Goal: Task Accomplishment & Management: Use online tool/utility

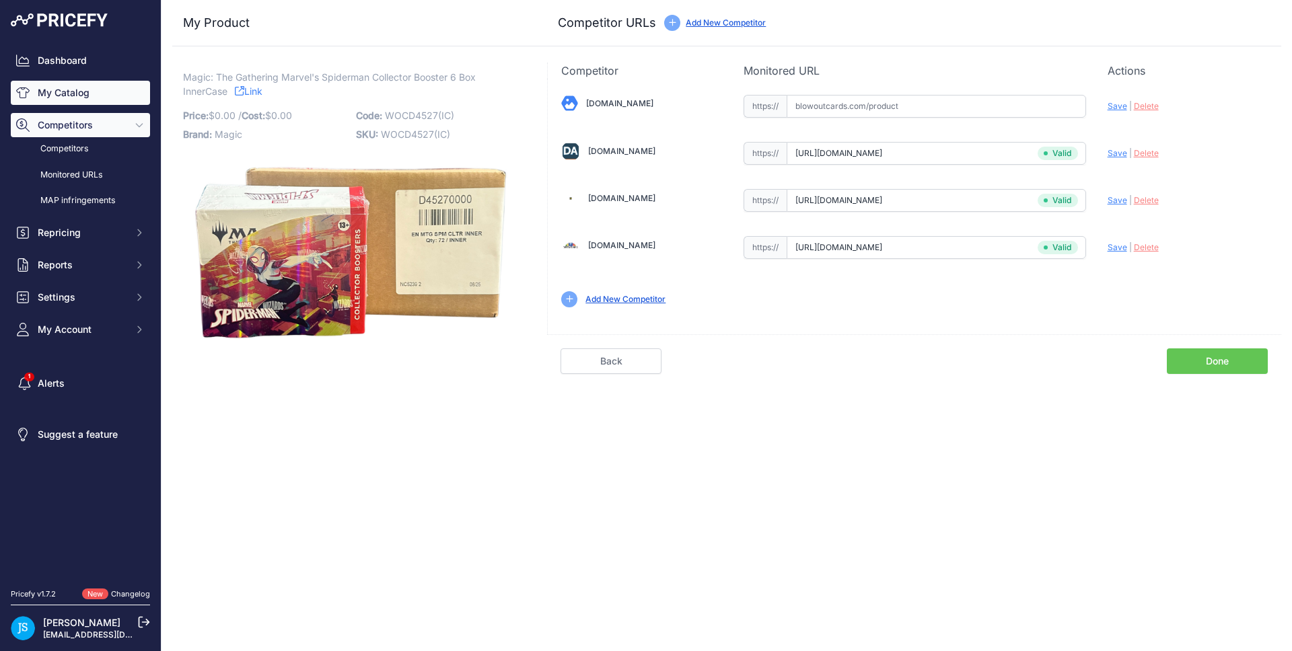
click at [33, 92] on link "My Catalog" at bounding box center [80, 93] width 139 height 24
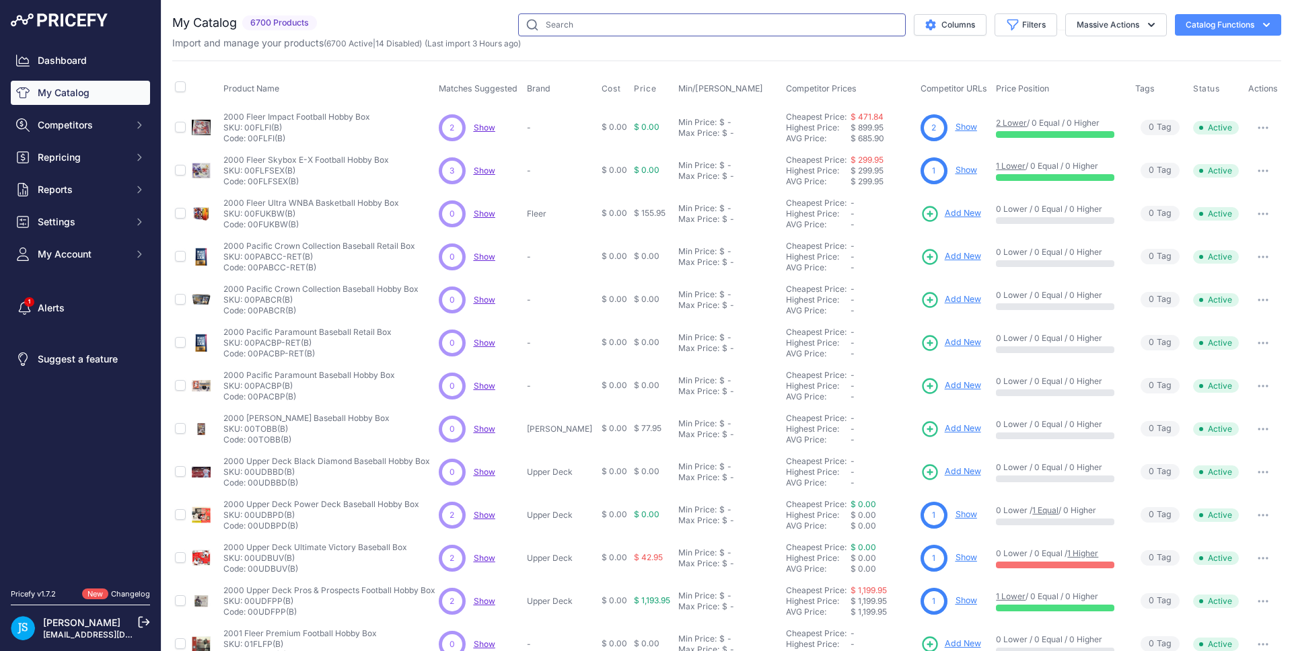
click at [575, 22] on input "text" at bounding box center [712, 24] width 388 height 23
paste input "2023/24 Topps Chrome UEFA Euro Soccer Hobby"
type input "2023/24 Topps Chrome UEFA Euro Soccer Hobby"
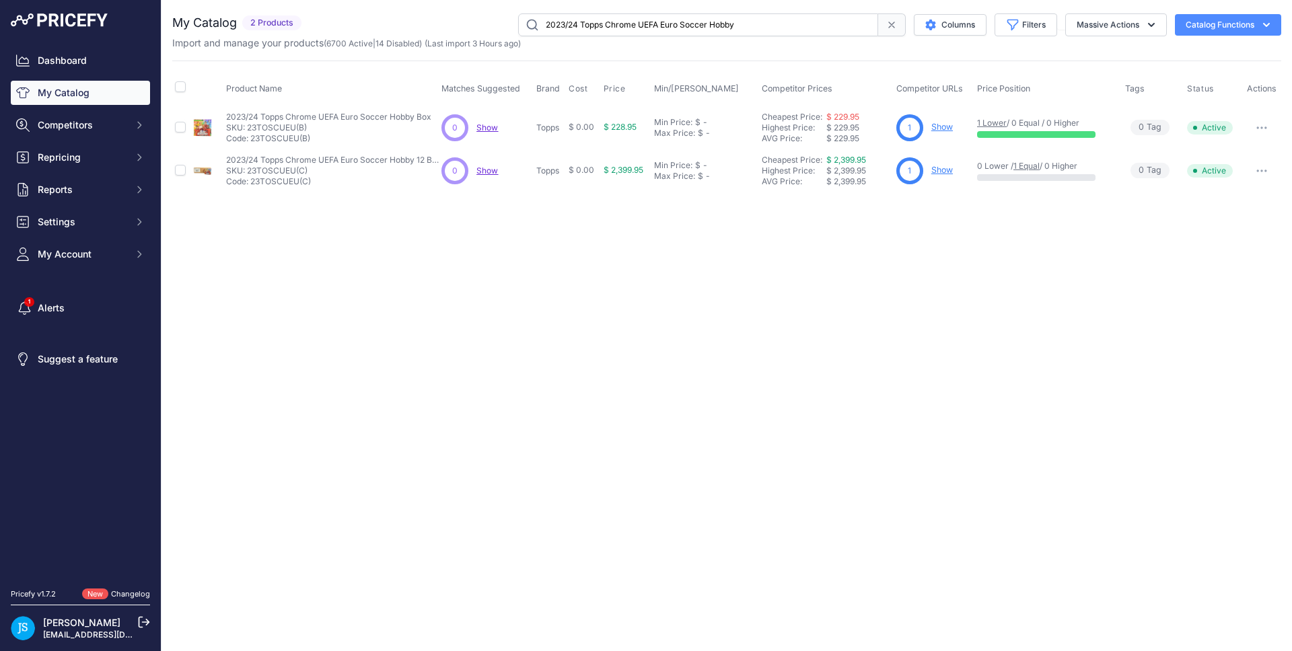
click at [945, 126] on link "Show" at bounding box center [942, 127] width 22 height 10
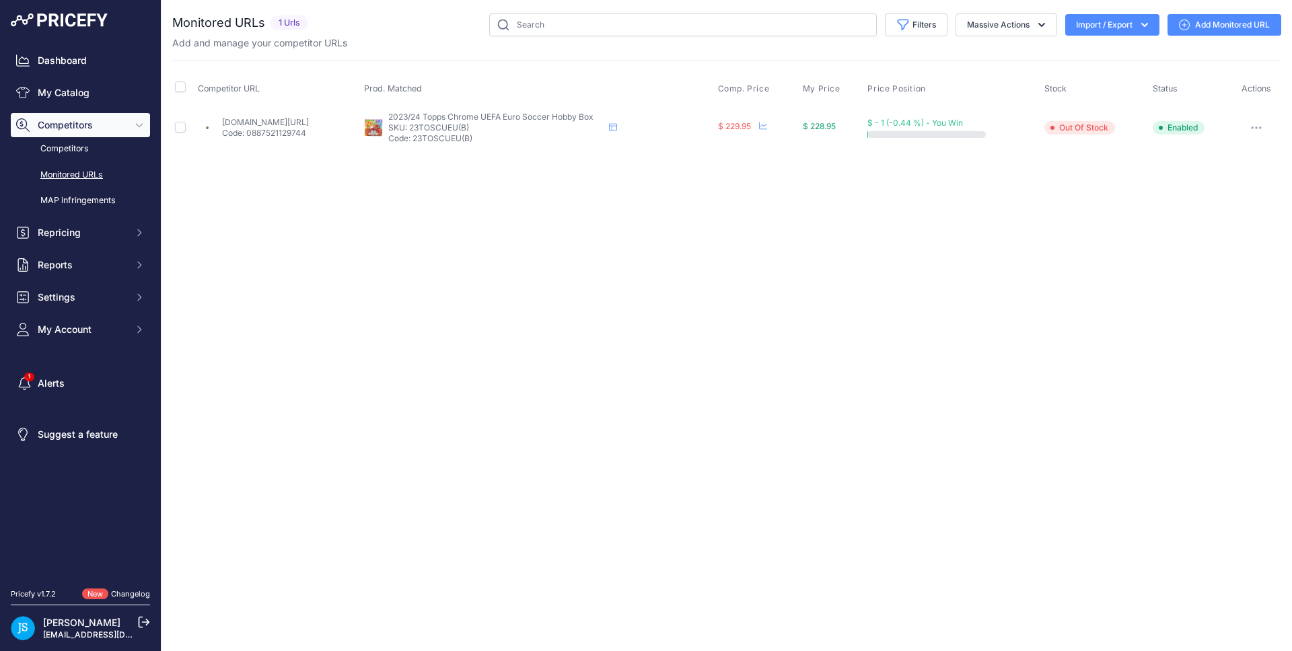
click at [1193, 20] on link "Add Monitored URL" at bounding box center [1225, 25] width 114 height 22
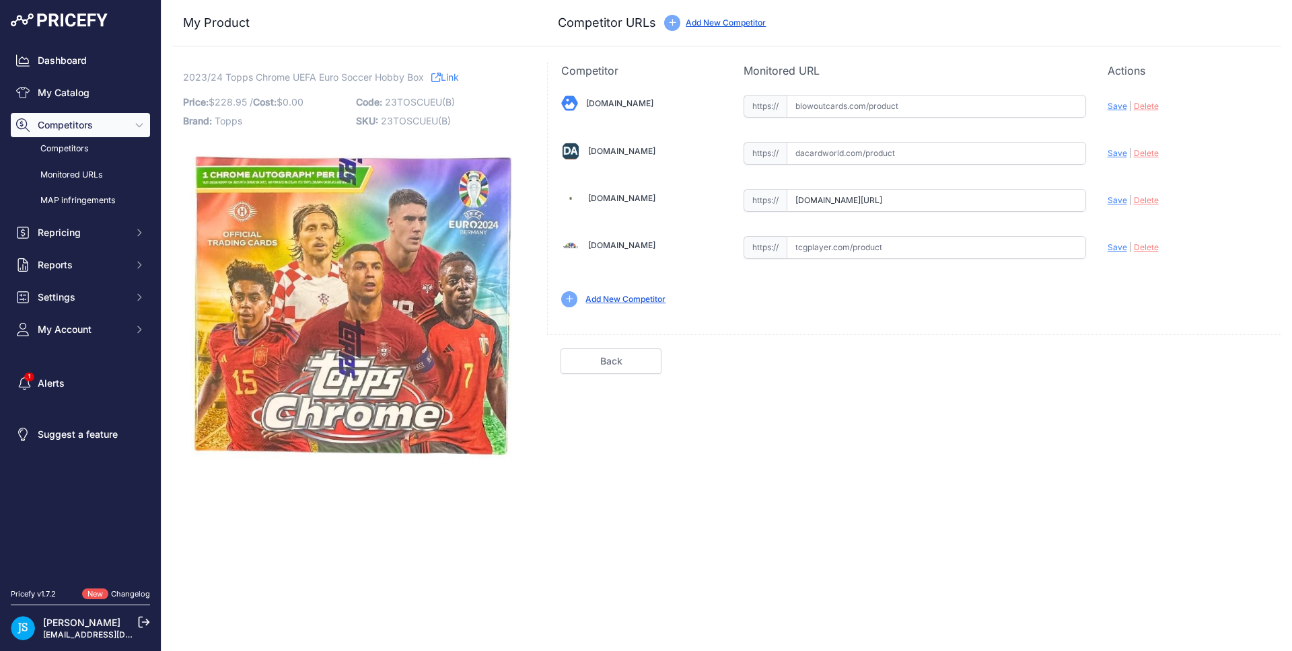
drag, startPoint x: 1007, startPoint y: 192, endPoint x: 1035, endPoint y: 197, distance: 28.7
click at [1084, 193] on input "www.steelcitycollectibles.com/i/2023-24-topps-chrome-uefa-euro-soccer-hobby-box…" at bounding box center [936, 200] width 299 height 23
drag, startPoint x: 1035, startPoint y: 197, endPoint x: 1090, endPoint y: 197, distance: 54.5
click at [1090, 197] on div "Blowoutcards.com Valid Save" at bounding box center [915, 200] width 734 height 242
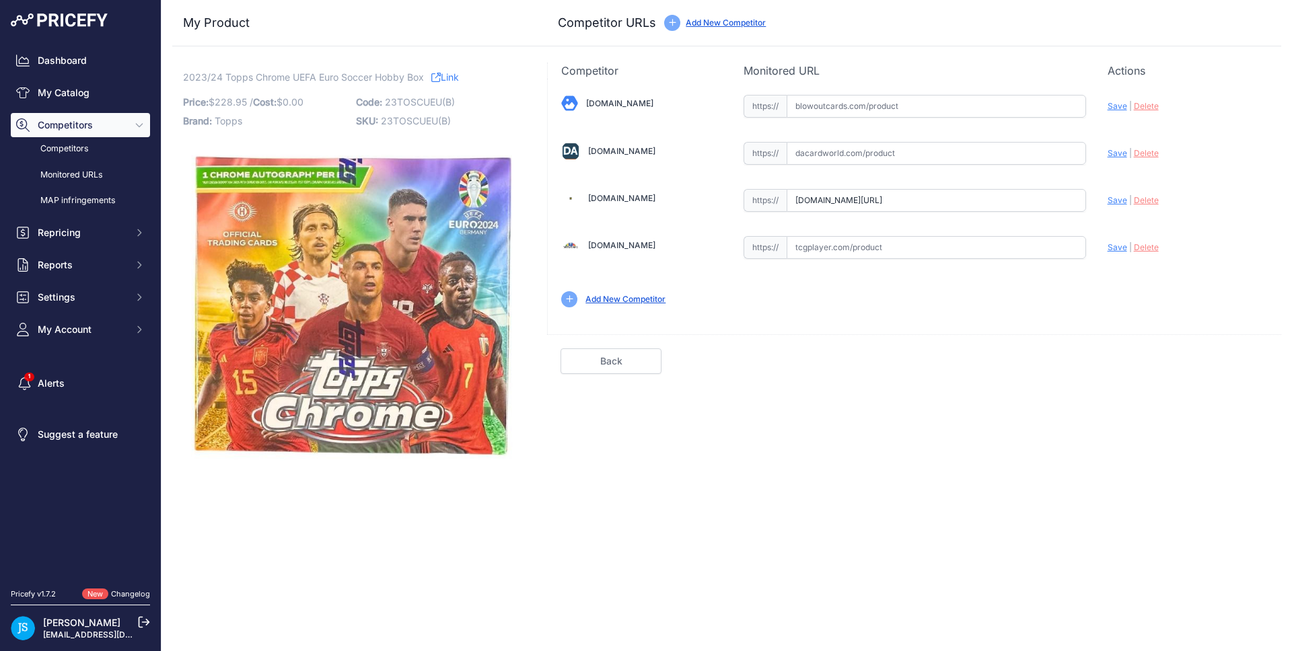
click at [1116, 196] on span "Save" at bounding box center [1118, 200] width 20 height 10
type input "https://www.steelcitycollectibles.com/i/2023-24-topps-chrome-uefa-euro-soccer-h…"
click at [868, 161] on input "text" at bounding box center [936, 153] width 299 height 23
paste input "https://www.dacardworld.com/sports-cards/2023-24-topps-chrome-uefa-euro-soccer-…"
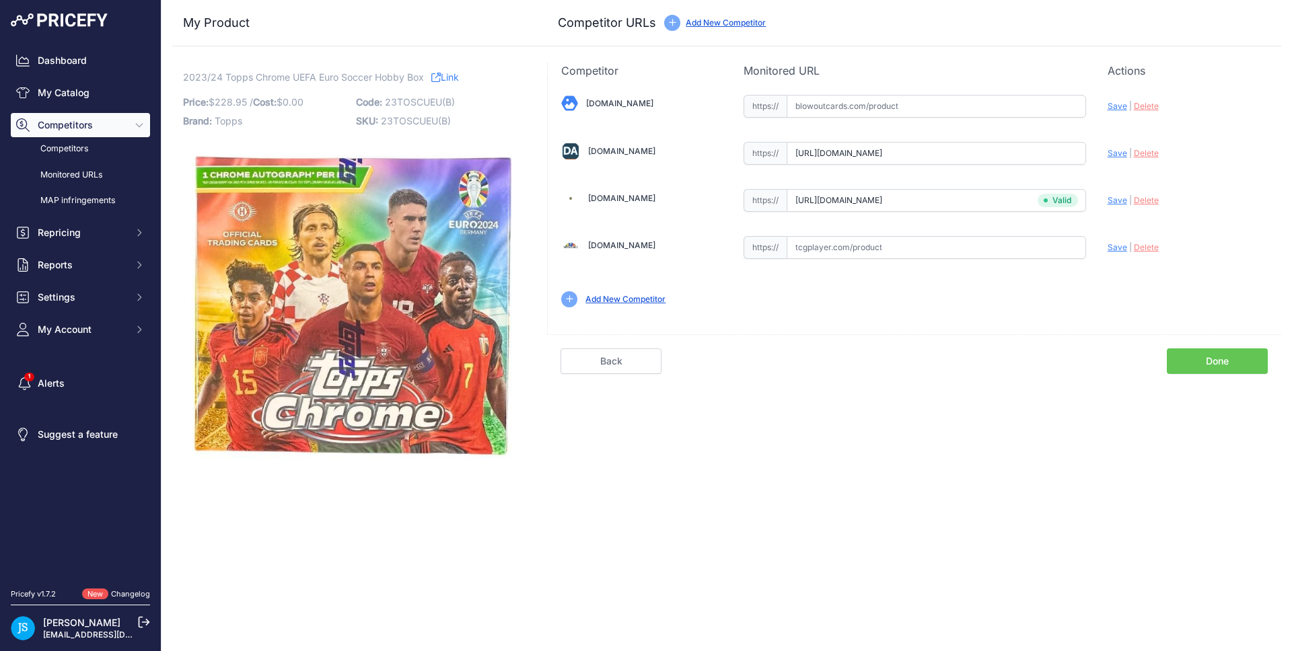
scroll to position [0, 97]
click at [1108, 150] on span "Save" at bounding box center [1118, 153] width 20 height 10
type input "https://www.dacardworld.com/sports-cards/2023-24-topps-chrome-uefa-euro-soccer-…"
click at [877, 110] on input "text" at bounding box center [936, 106] width 299 height 23
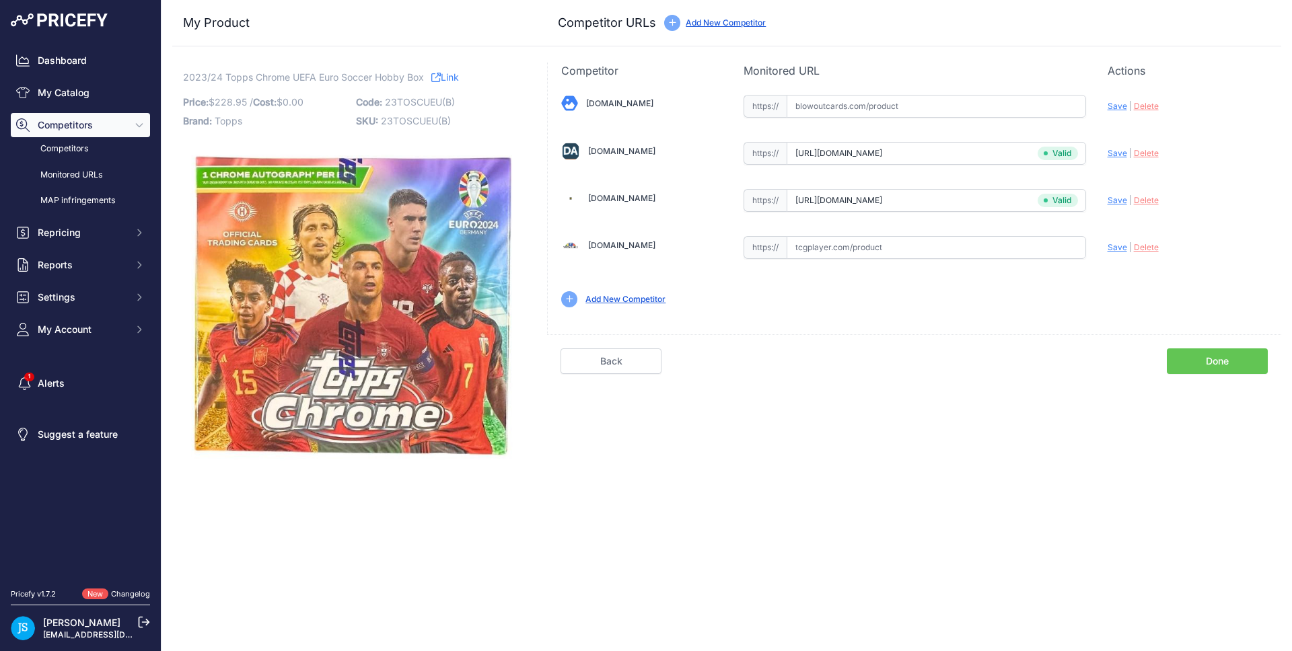
paste input "https://www.blowoutcards.com/2023-24-topps-uefa-euro-chrome-soccer-hobby-box.ht…"
click at [1117, 109] on span "Save" at bounding box center [1118, 106] width 20 height 10
type input "https://www.blowoutcards.com/2023-24-topps-uefa-euro-chrome-soccer-hobby-box.ht…"
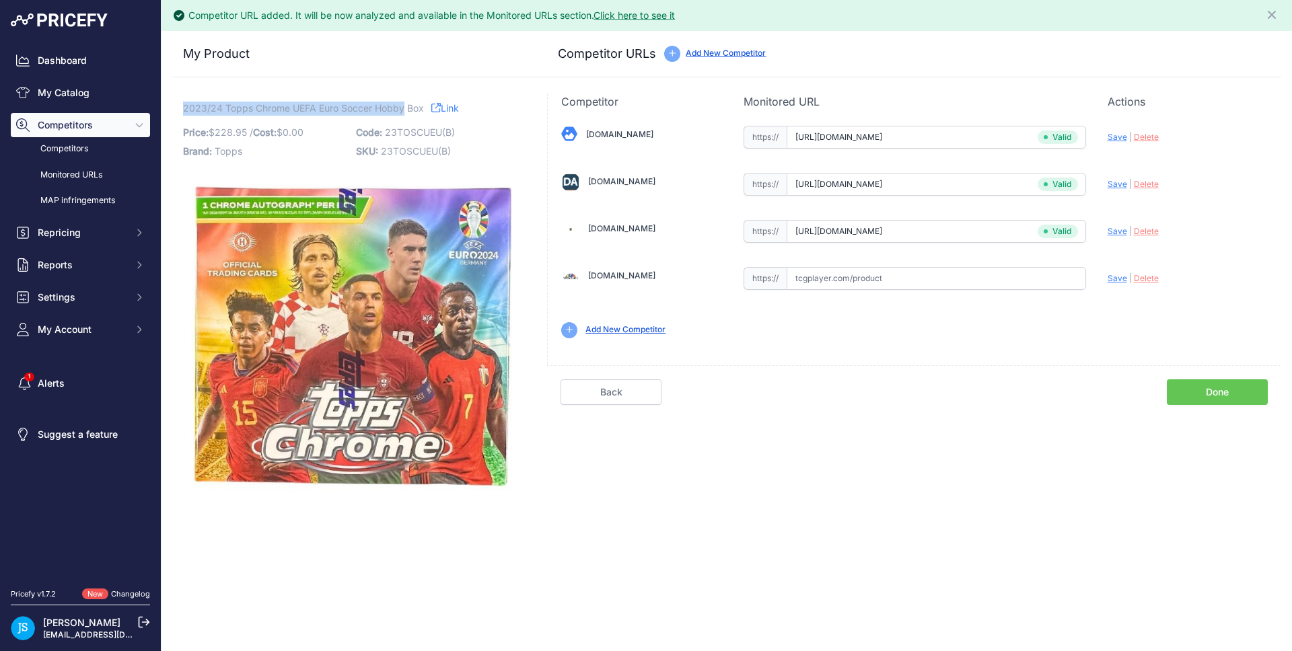
drag, startPoint x: 186, startPoint y: 107, endPoint x: 402, endPoint y: 107, distance: 216.7
click at [402, 107] on span "2023/24 Topps Chrome UEFA Euro Soccer Hobby Box" at bounding box center [303, 108] width 241 height 17
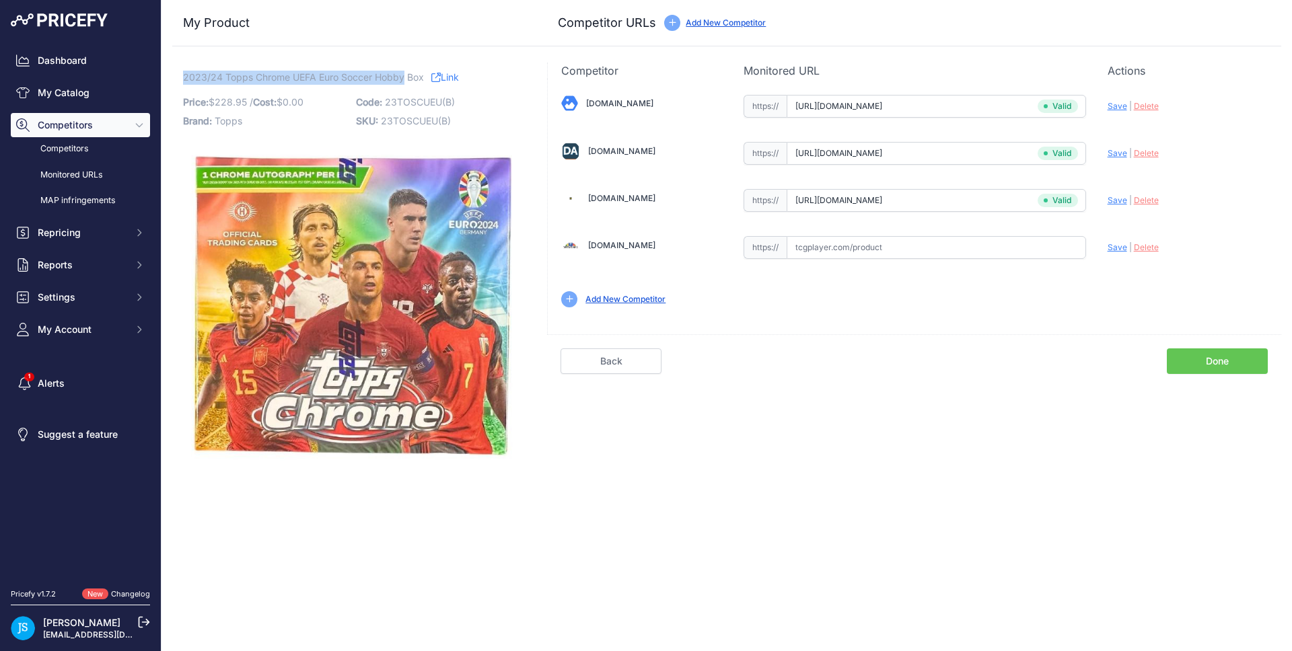
copy span "2023/24 Topps Chrome UEFA Euro Soccer Hobby"
click at [87, 98] on link "My Catalog" at bounding box center [80, 93] width 139 height 24
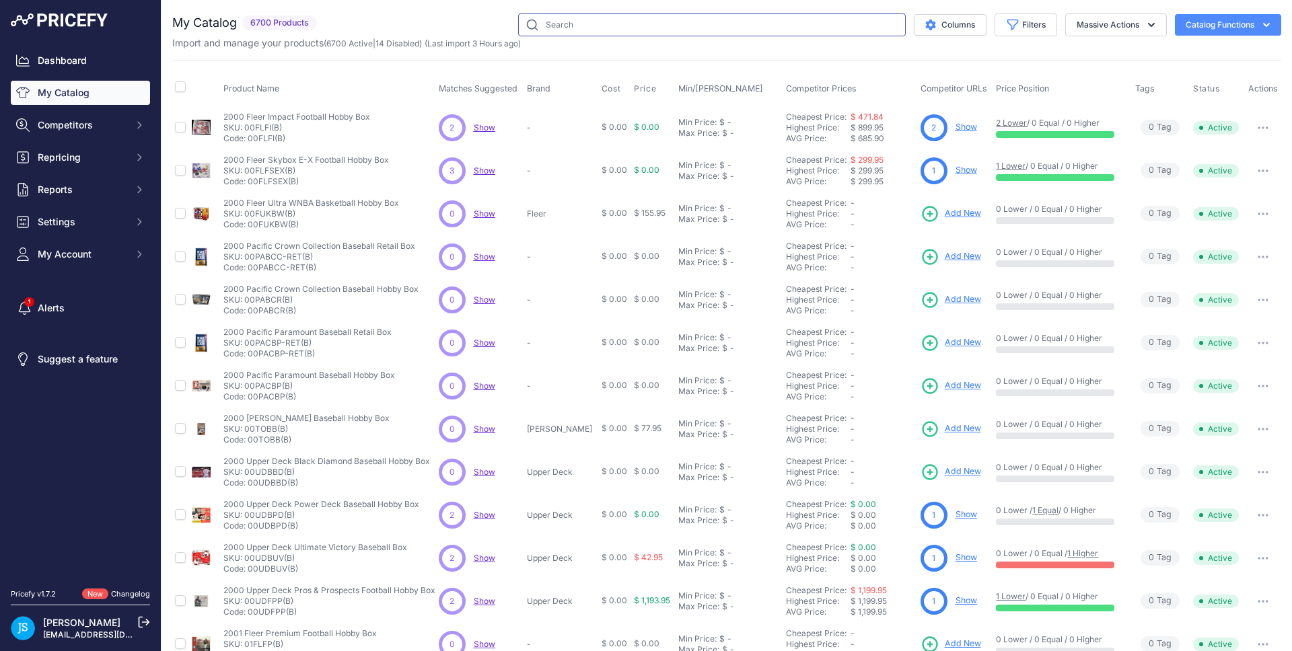
click at [618, 26] on input "text" at bounding box center [712, 24] width 388 height 23
paste input "2023/24 Topps Chrome UEFA Euro Soccer Hobby"
type input "2023/24 Topps Chrome UEFA Euro Soccer Hobby"
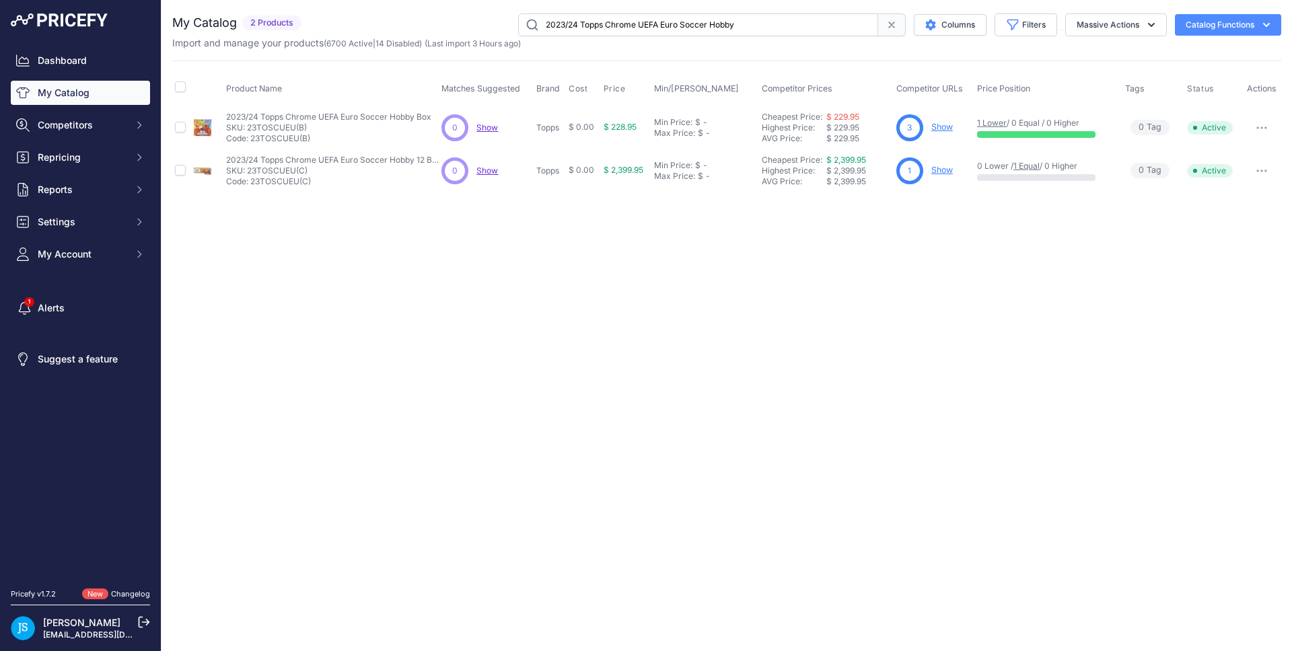
click at [948, 169] on link "Show" at bounding box center [942, 170] width 22 height 10
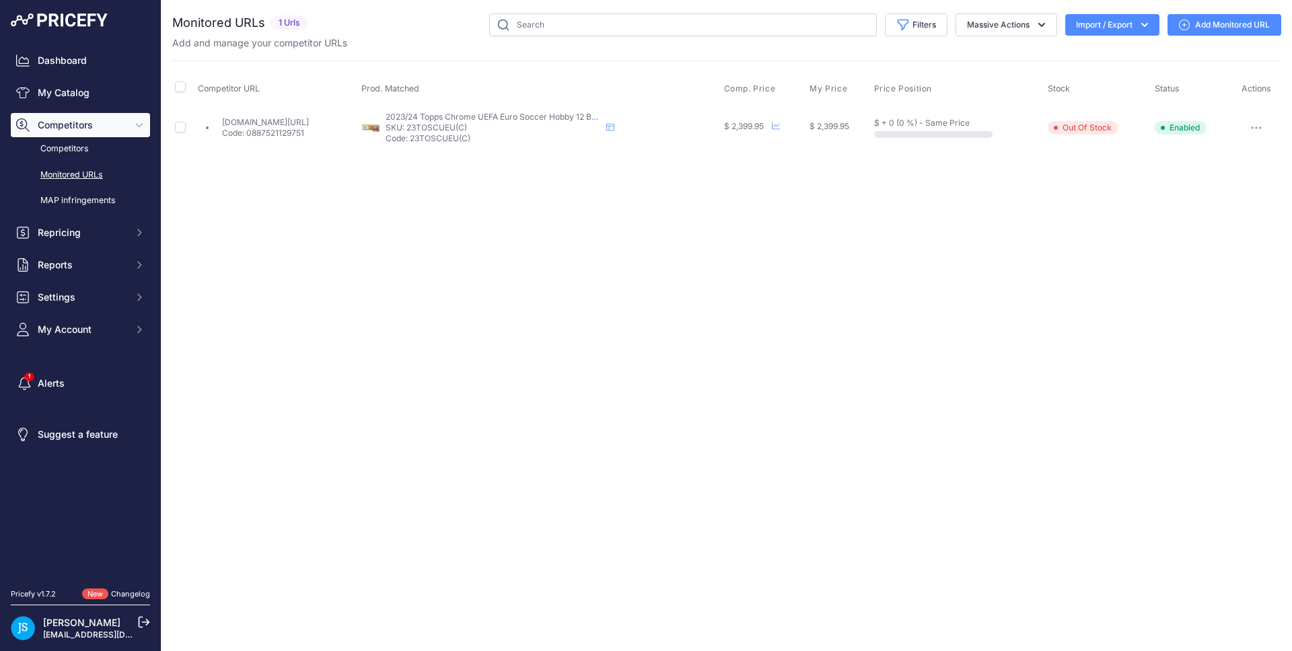
click at [1235, 25] on link "Add Monitored URL" at bounding box center [1225, 25] width 114 height 22
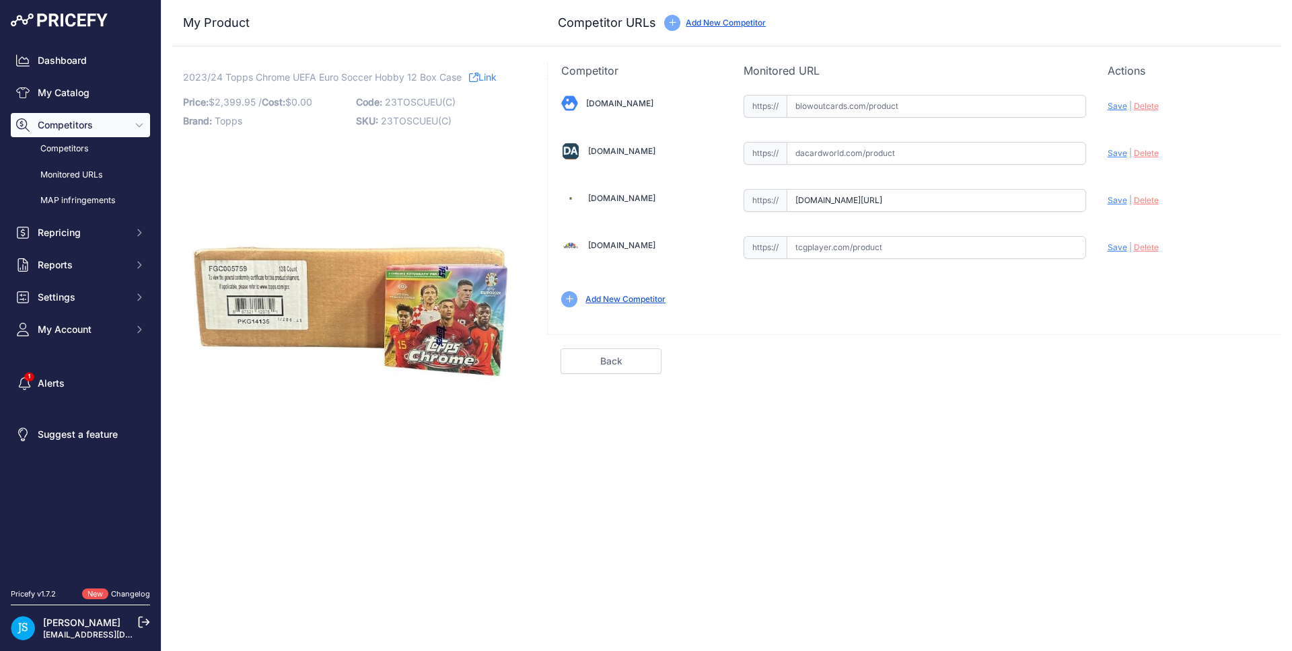
scroll to position [0, 186]
drag, startPoint x: 1068, startPoint y: 202, endPoint x: 1125, endPoint y: 197, distance: 56.8
click at [1125, 197] on div "[DOMAIN_NAME] Valid Save" at bounding box center [915, 200] width 734 height 242
click at [1121, 199] on span "Save" at bounding box center [1118, 200] width 20 height 10
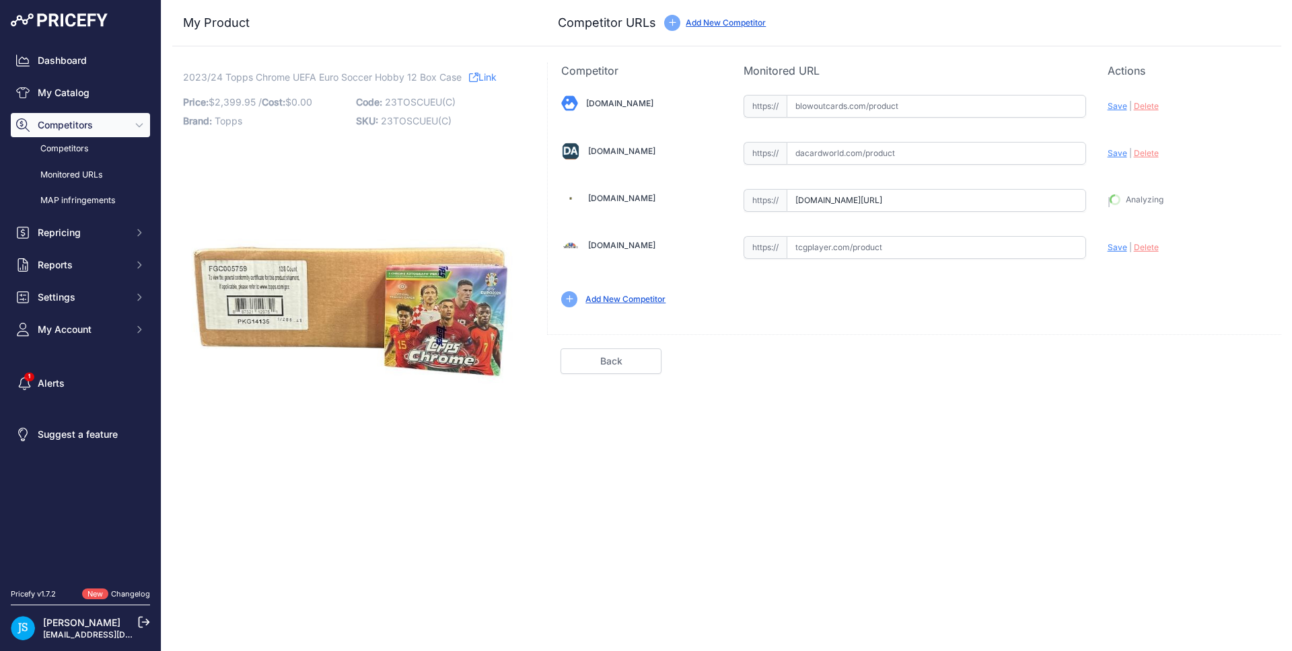
type input "[URL][DOMAIN_NAME]"
click at [887, 148] on input "text" at bounding box center [936, 153] width 299 height 23
paste input "[URL][DOMAIN_NAME]"
click at [1112, 155] on span "Save" at bounding box center [1118, 153] width 20 height 10
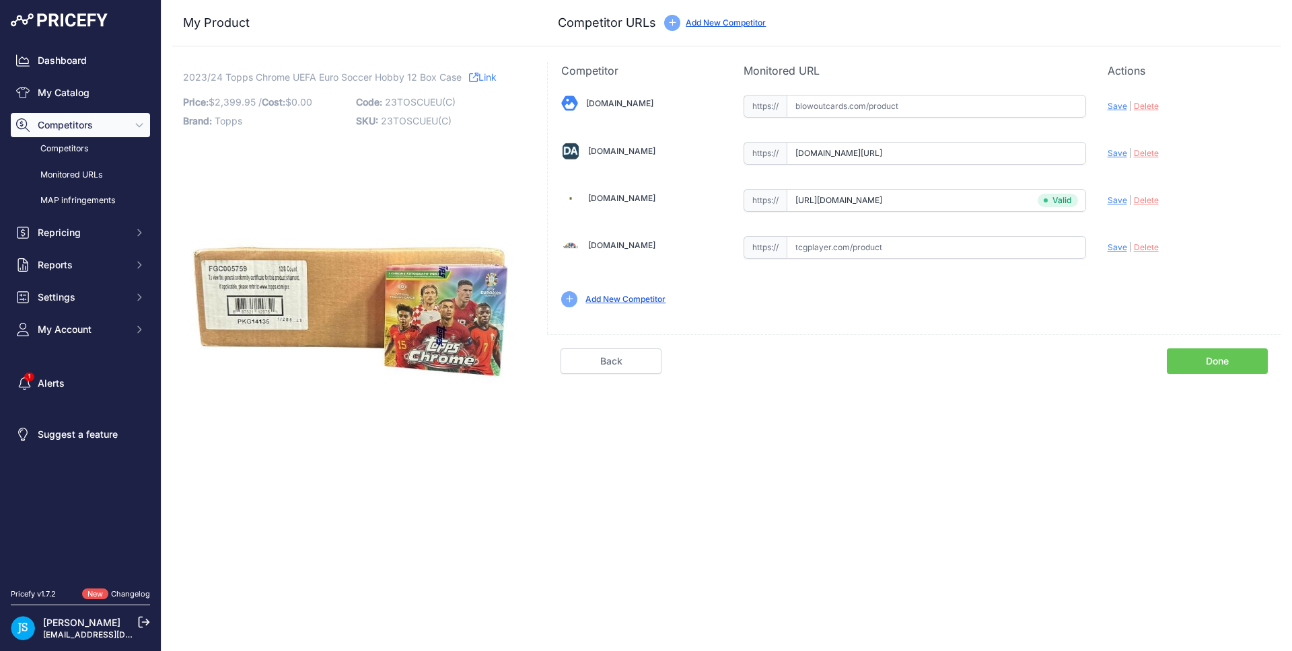
scroll to position [0, 0]
type input "[URL][DOMAIN_NAME]"
click at [849, 118] on div "[DOMAIN_NAME] Valid Save" at bounding box center [915, 200] width 734 height 242
click at [869, 102] on input "text" at bounding box center [936, 106] width 299 height 23
paste input "[URL][DOMAIN_NAME]"
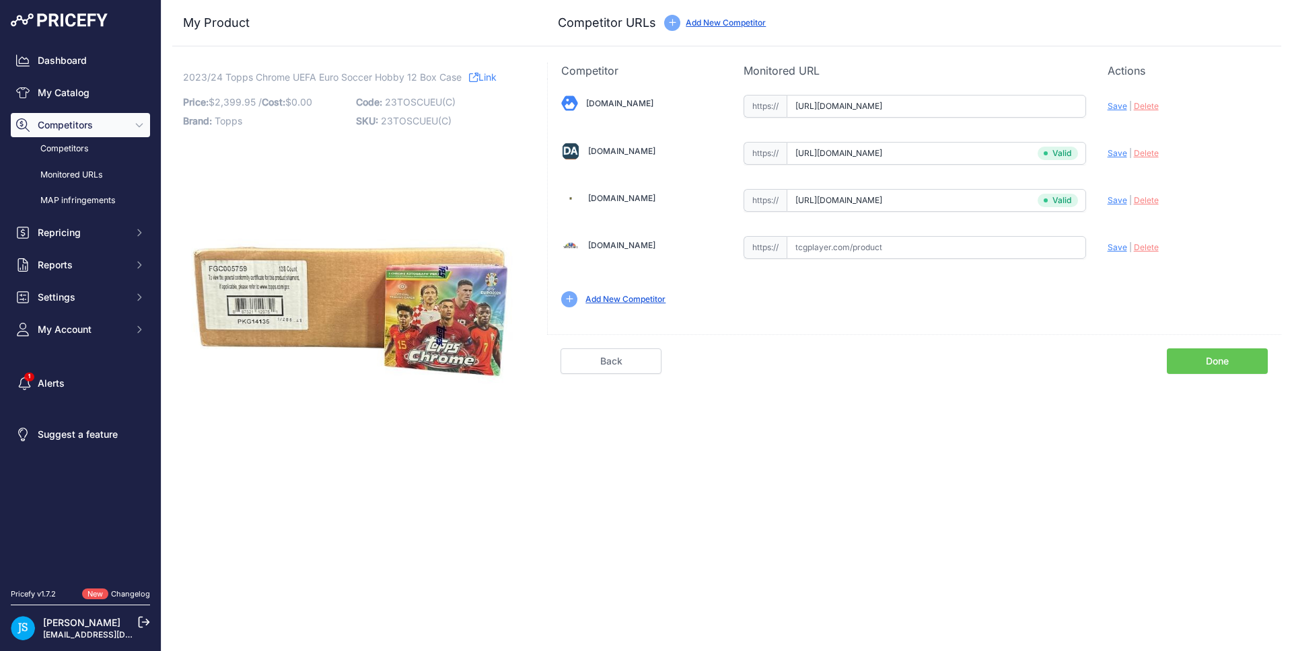
scroll to position [0, 101]
click at [1110, 110] on span "Save" at bounding box center [1118, 106] width 20 height 10
type input "[URL][DOMAIN_NAME]"
click at [102, 90] on link "My Catalog" at bounding box center [80, 93] width 139 height 24
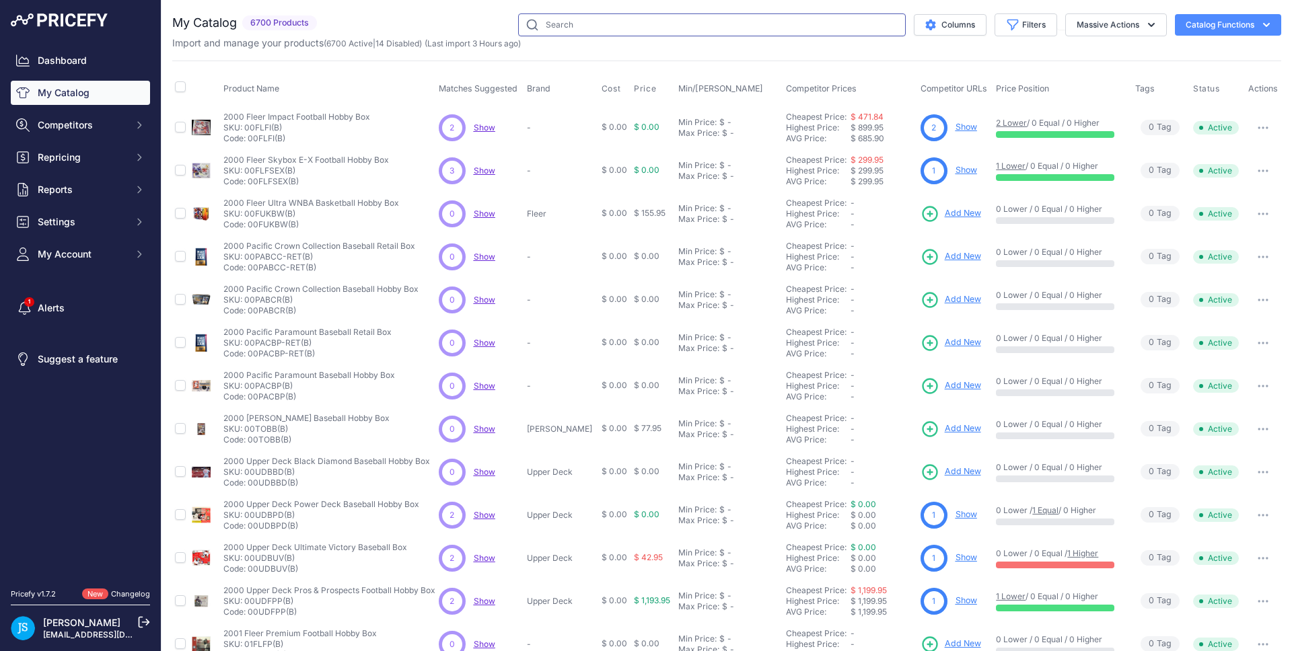
click at [635, 30] on input "text" at bounding box center [712, 24] width 388 height 23
paste input "2024 Bowman University Chrome Football Monster"
type input "2024 [PERSON_NAME] University Chrome Football Monster"
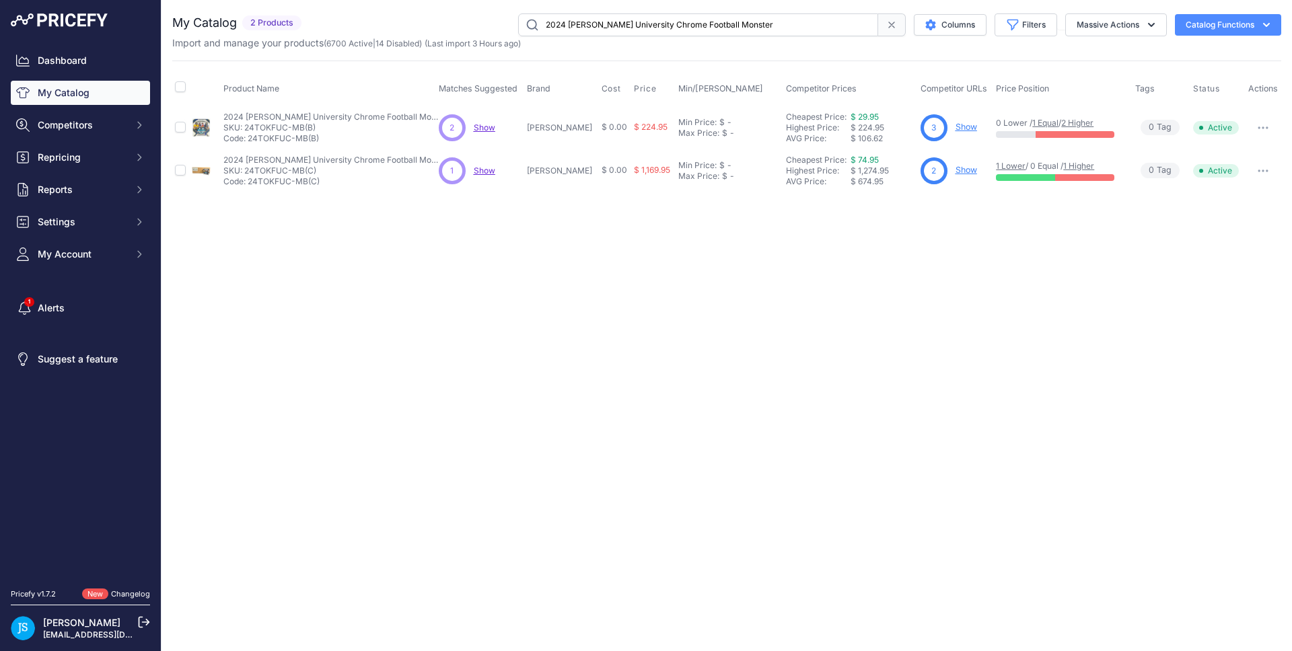
click at [956, 124] on link "Show" at bounding box center [967, 127] width 22 height 10
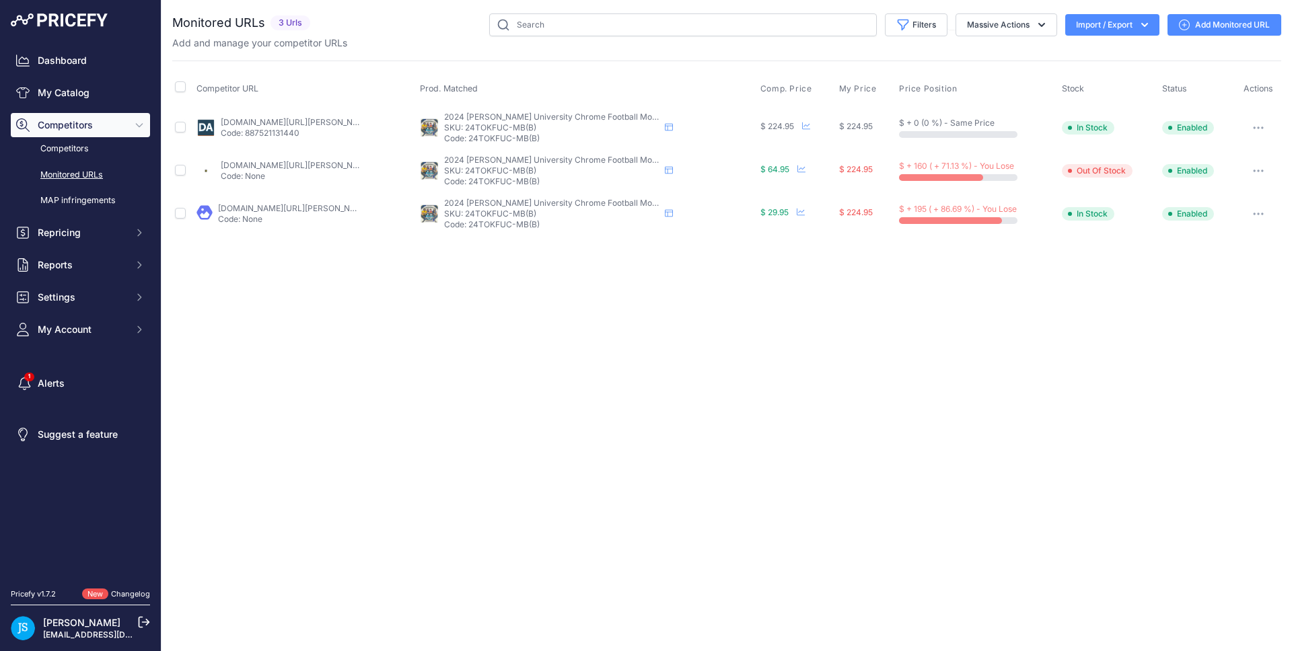
click at [1203, 25] on link "Add Monitored URL" at bounding box center [1225, 25] width 114 height 22
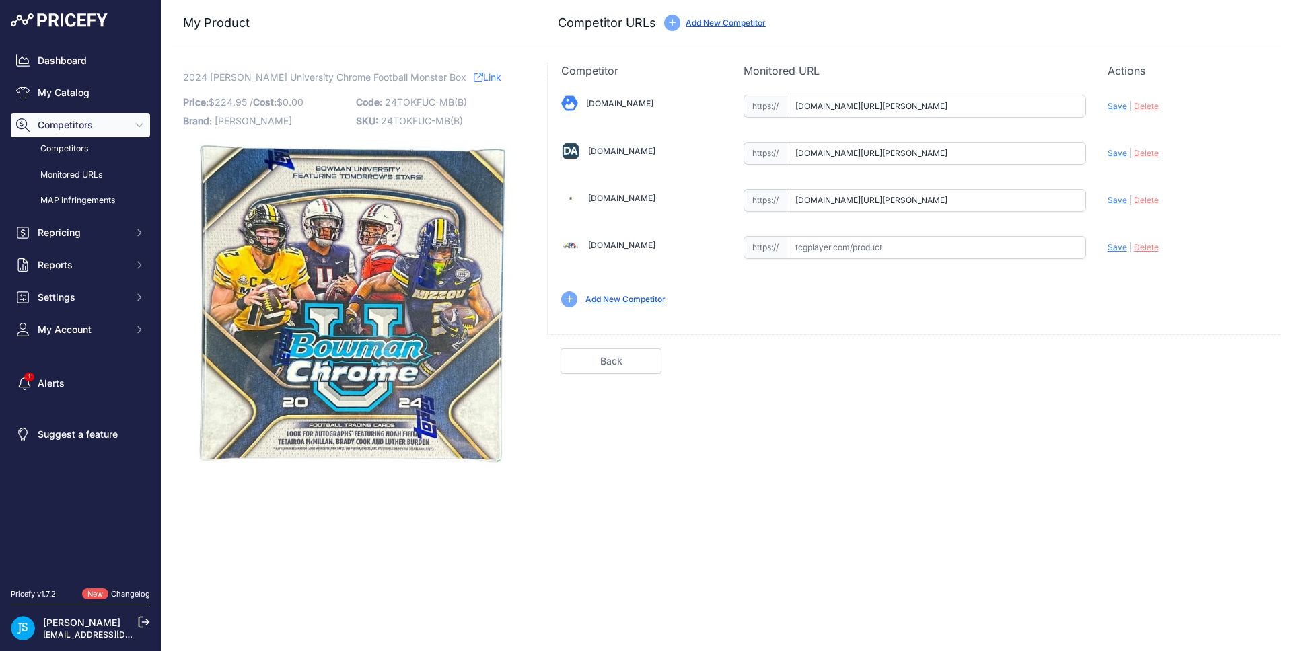
scroll to position [0, 159]
drag, startPoint x: 981, startPoint y: 197, endPoint x: 1099, endPoint y: 199, distance: 117.8
click at [1099, 199] on div "Blowoutcards.com Valid Save" at bounding box center [915, 200] width 734 height 242
click at [1111, 201] on span "Save" at bounding box center [1118, 200] width 20 height 10
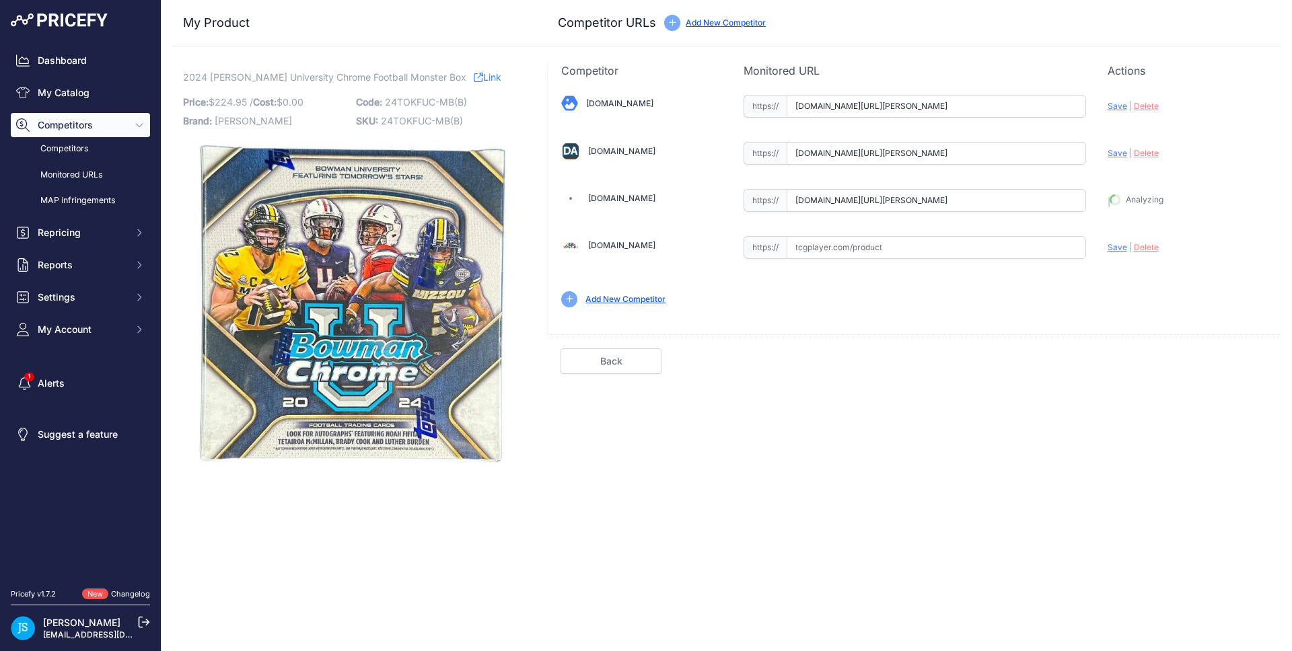
type input "https://www.steelcitycollectibles.com/i/2024-bowman-university-chrome-football-…"
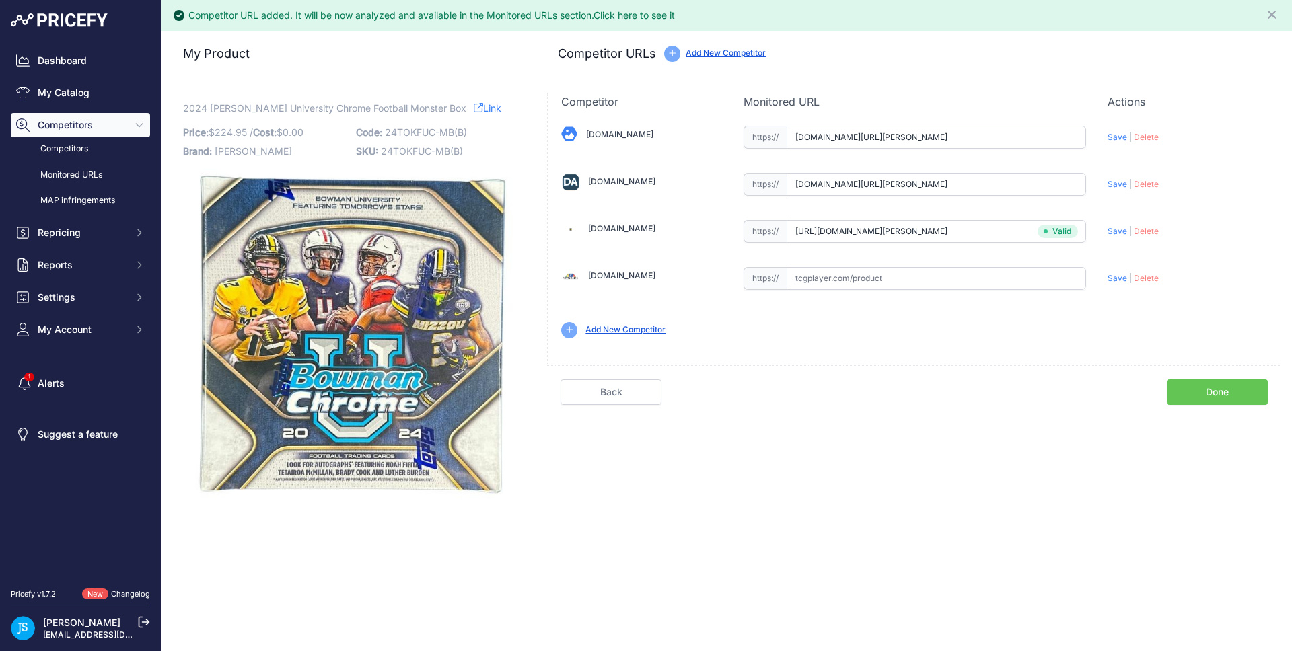
click at [1051, 158] on div "Blowoutcards.com Valid Save" at bounding box center [915, 231] width 734 height 242
drag, startPoint x: 1051, startPoint y: 184, endPoint x: 1098, endPoint y: 183, distance: 46.4
click at [1098, 183] on div "Blowoutcards.com Valid Save" at bounding box center [915, 231] width 734 height 242
click at [1153, 182] on span "Delete" at bounding box center [1146, 184] width 25 height 10
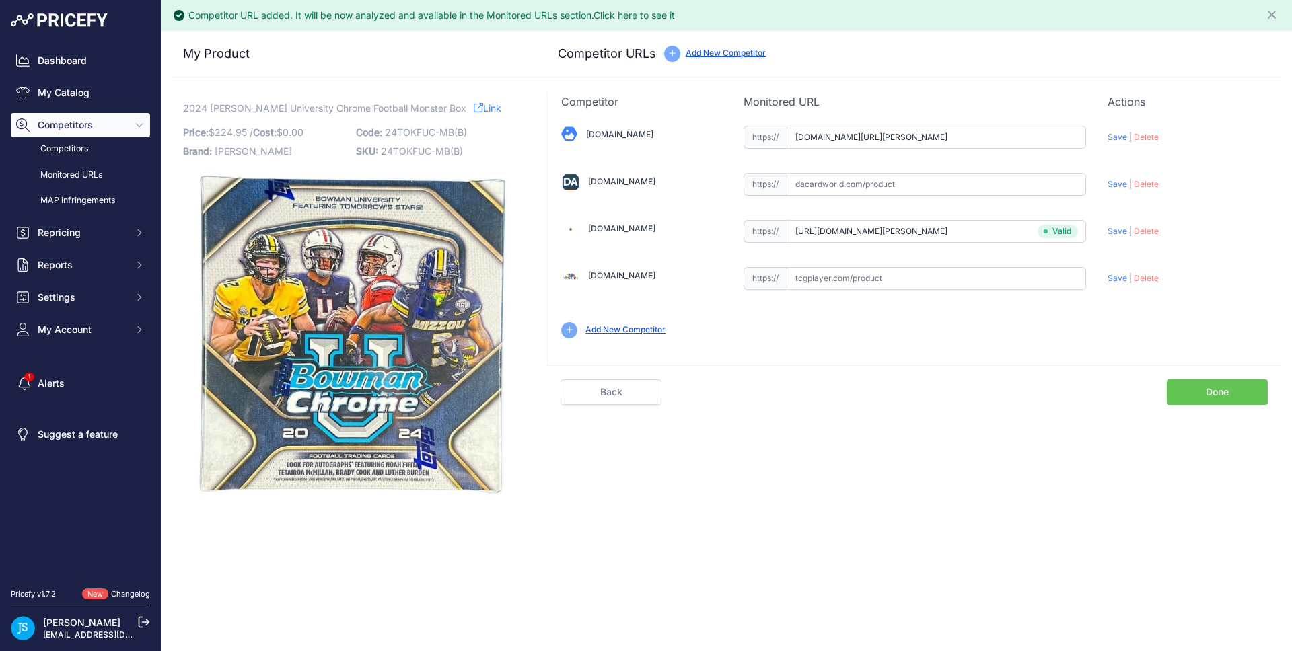
scroll to position [0, 144]
drag, startPoint x: 1061, startPoint y: 139, endPoint x: 1096, endPoint y: 132, distance: 35.6
click at [1096, 132] on div "Blowoutcards.com Valid Save" at bounding box center [915, 231] width 734 height 242
click at [1144, 140] on span "Delete" at bounding box center [1146, 137] width 25 height 10
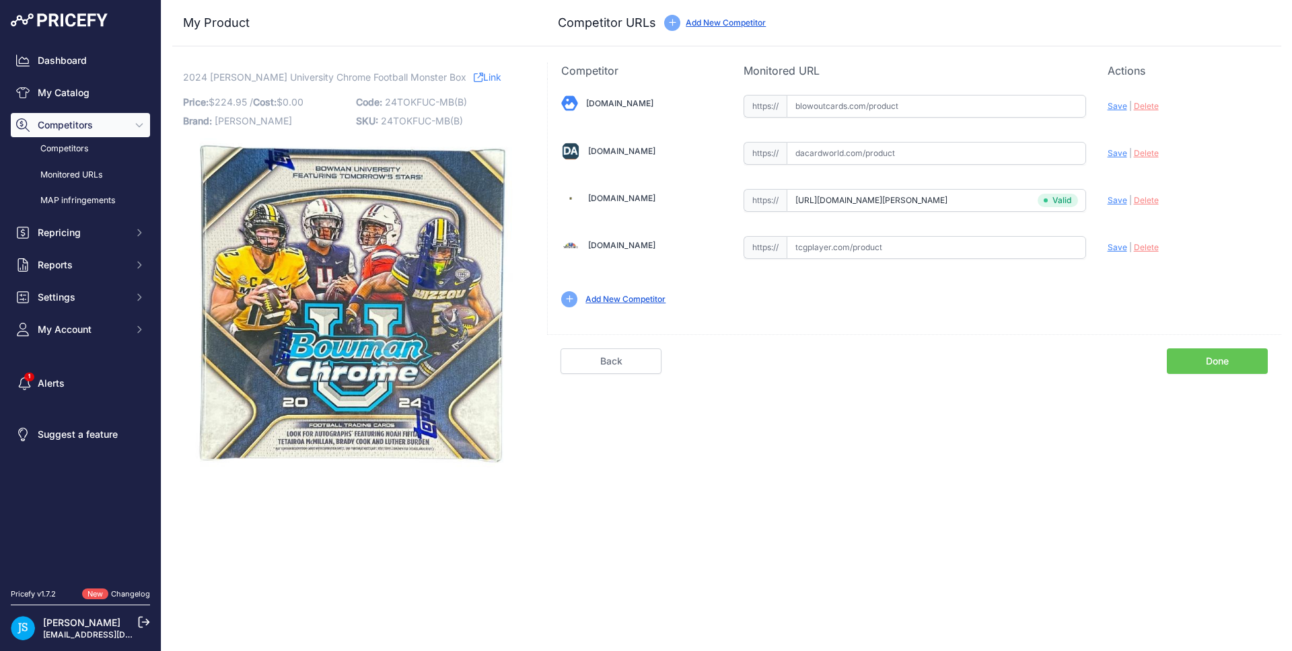
click at [915, 162] on input "text" at bounding box center [936, 153] width 299 height 23
paste input "https://www.dacardworld.com/sports-cards/2024-bowman-university-chrome-football…"
click at [1113, 152] on span "Save" at bounding box center [1118, 153] width 20 height 10
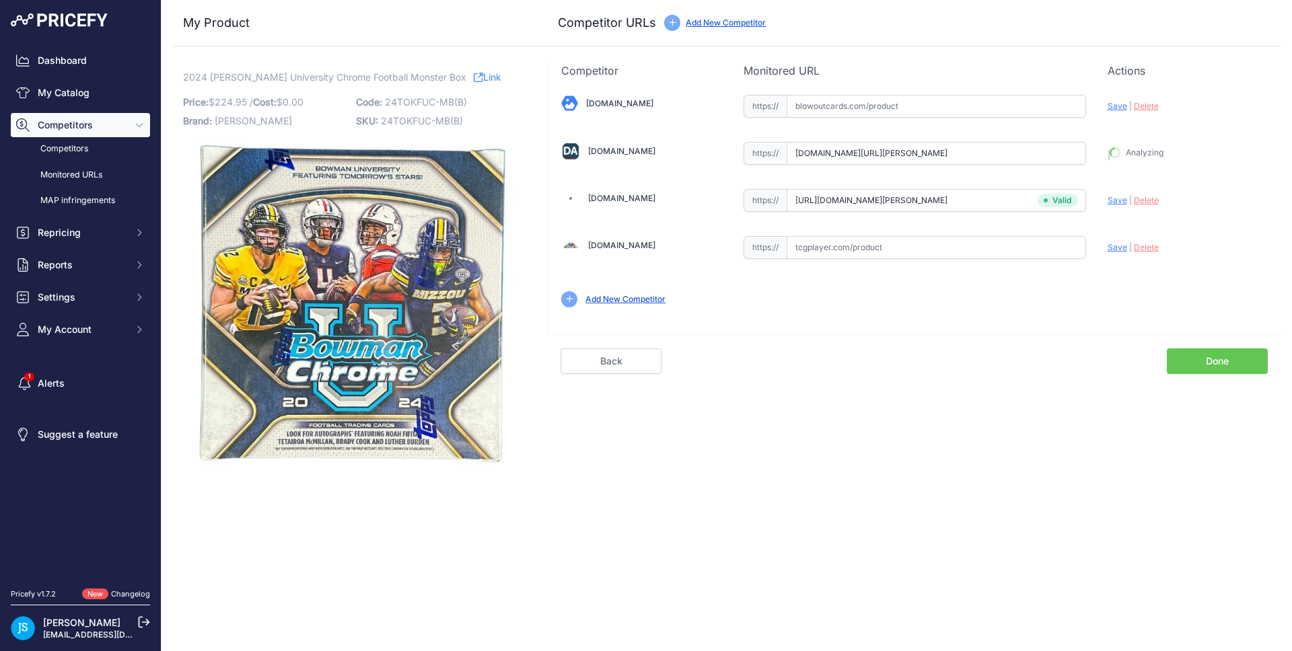
type input "https://www.dacardworld.com/sports-cards/2024-bowman-university-chrome-football…"
click at [905, 98] on input "text" at bounding box center [936, 106] width 299 height 23
paste input "https://www.blowoutcards.com/2024-bowman-chrome-university-football-mega-box.ht…"
click at [1122, 109] on span "Save" at bounding box center [1118, 106] width 20 height 10
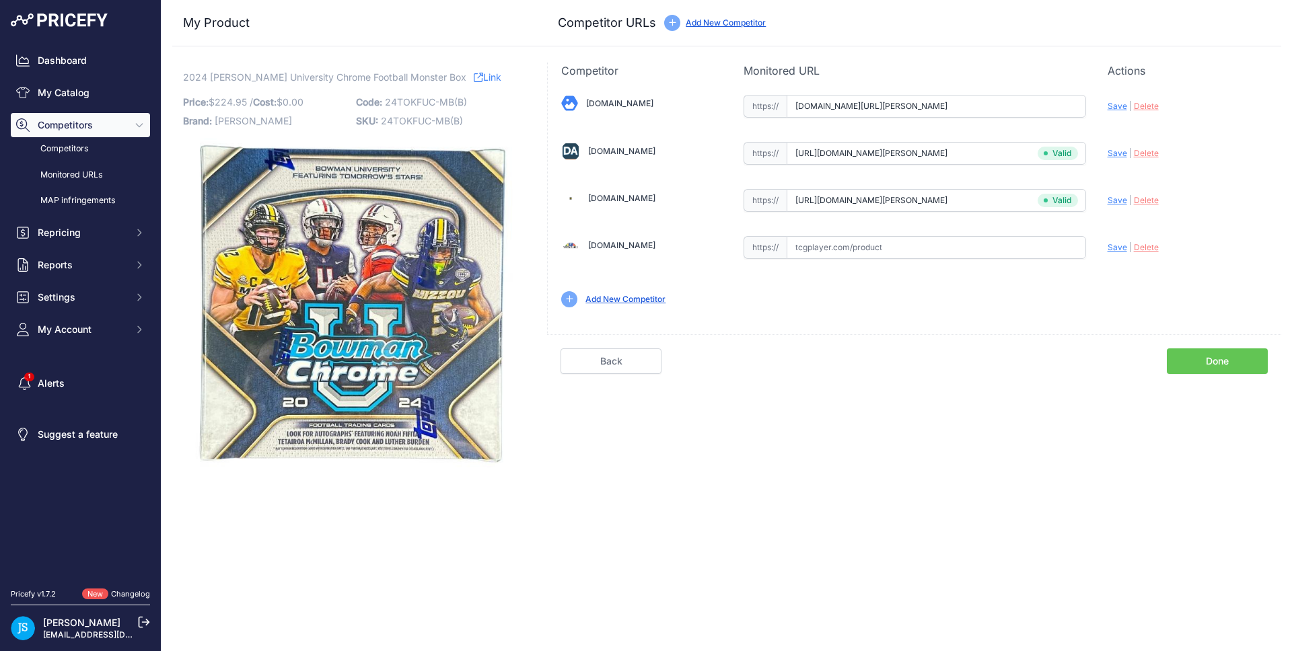
scroll to position [0, 0]
type input "https://www.blowoutcards.com/2024-bowman-chrome-university-football-mega-box.ht…"
drag, startPoint x: 184, startPoint y: 76, endPoint x: 413, endPoint y: 76, distance: 228.1
click at [413, 76] on span "2024 Bowman University Chrome Football Monster Box" at bounding box center [324, 77] width 283 height 17
copy span "2024 Bowman University Chrome Football Monster"
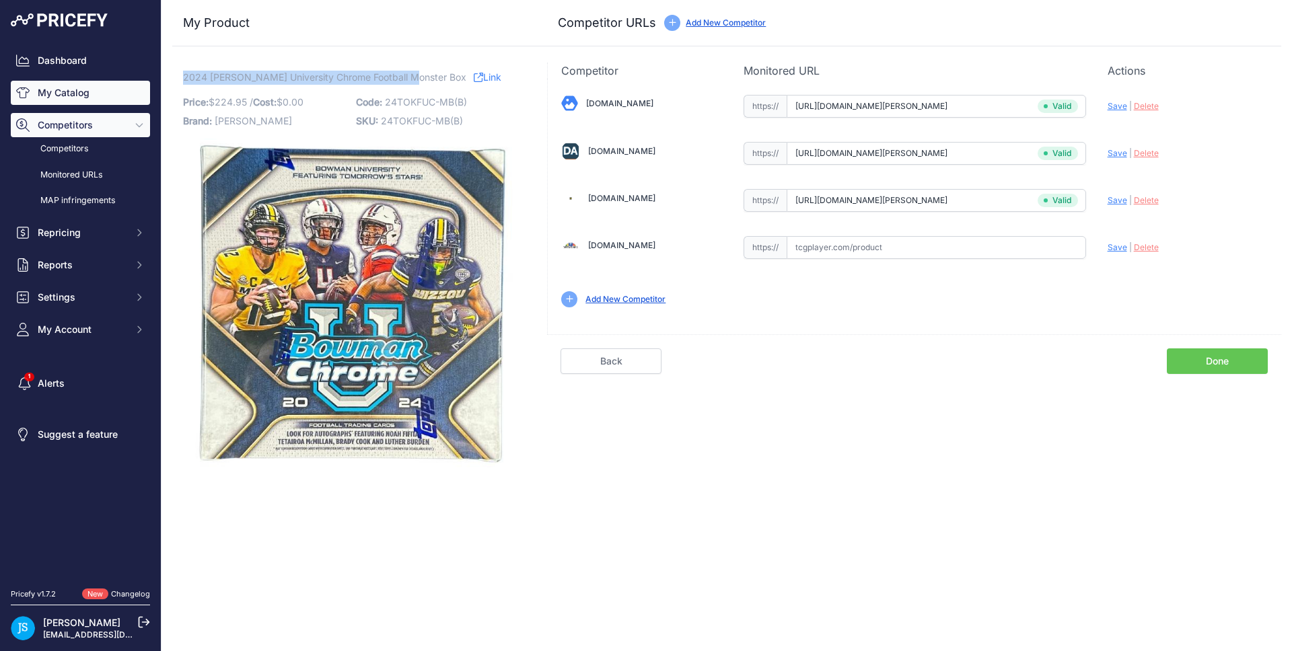
click at [112, 86] on link "My Catalog" at bounding box center [80, 93] width 139 height 24
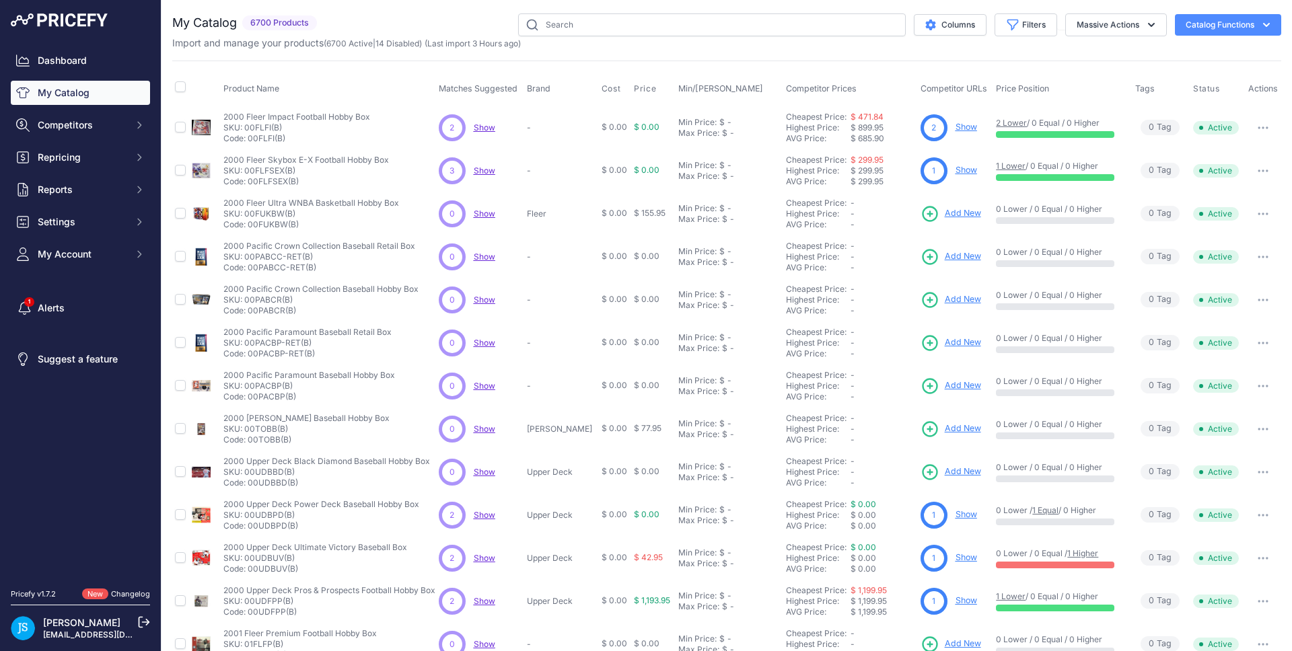
click at [721, 38] on div "Import and manage your products ( 6700 Active | 14 Disabled ) (Last import 3 Ho…" at bounding box center [726, 42] width 1109 height 13
click at [732, 26] on input "text" at bounding box center [712, 24] width 388 height 23
paste input "2024 Bowman University Chrome Football Monster"
type input "2024 Bowman University Chrome Football Monster"
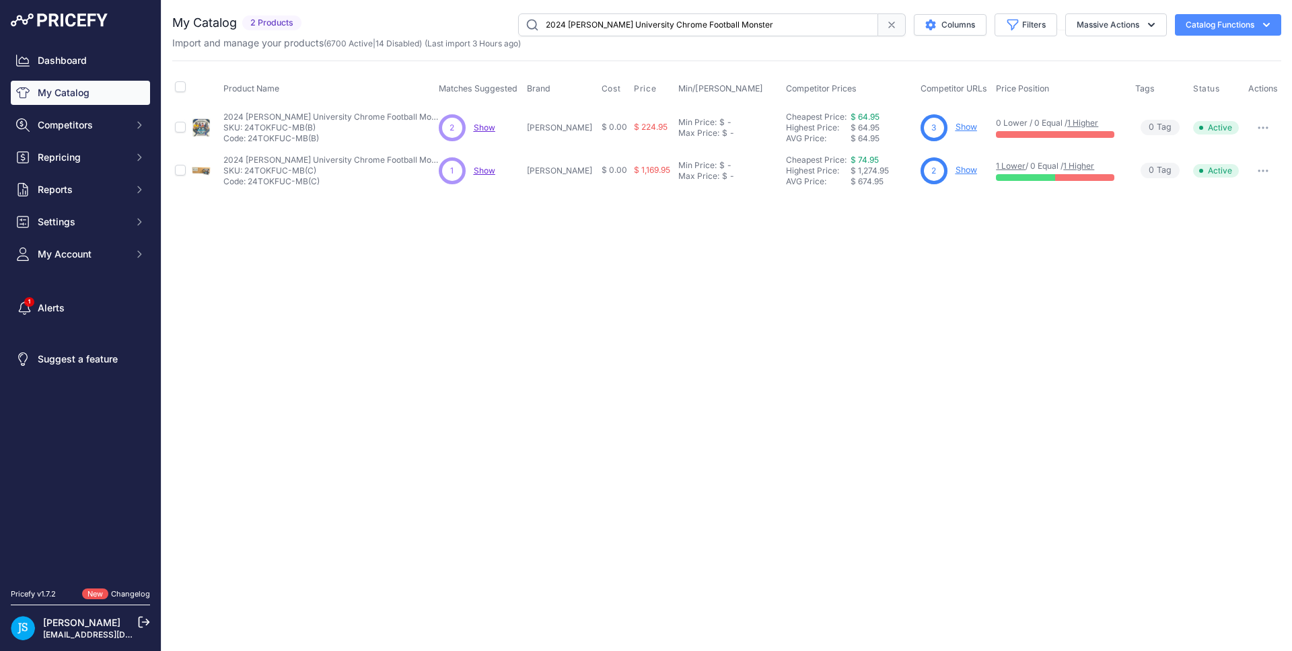
click at [956, 170] on link "Show" at bounding box center [967, 170] width 22 height 10
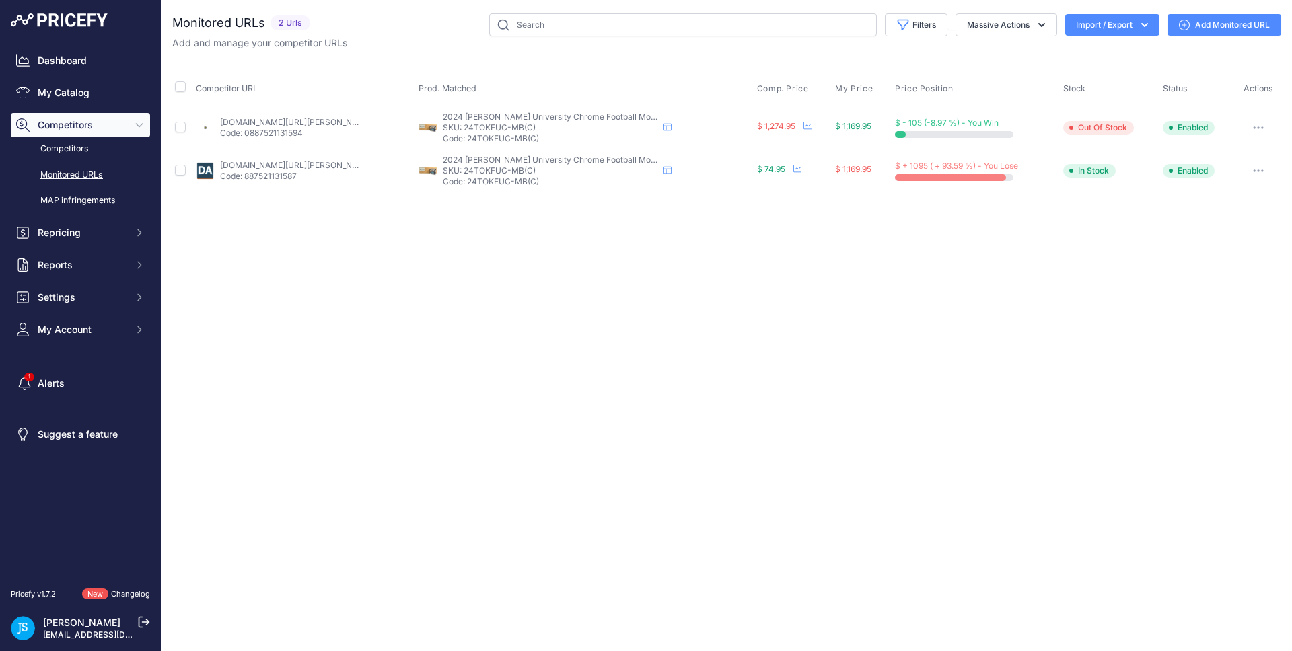
click at [1254, 22] on link "Add Monitored URL" at bounding box center [1225, 25] width 114 height 22
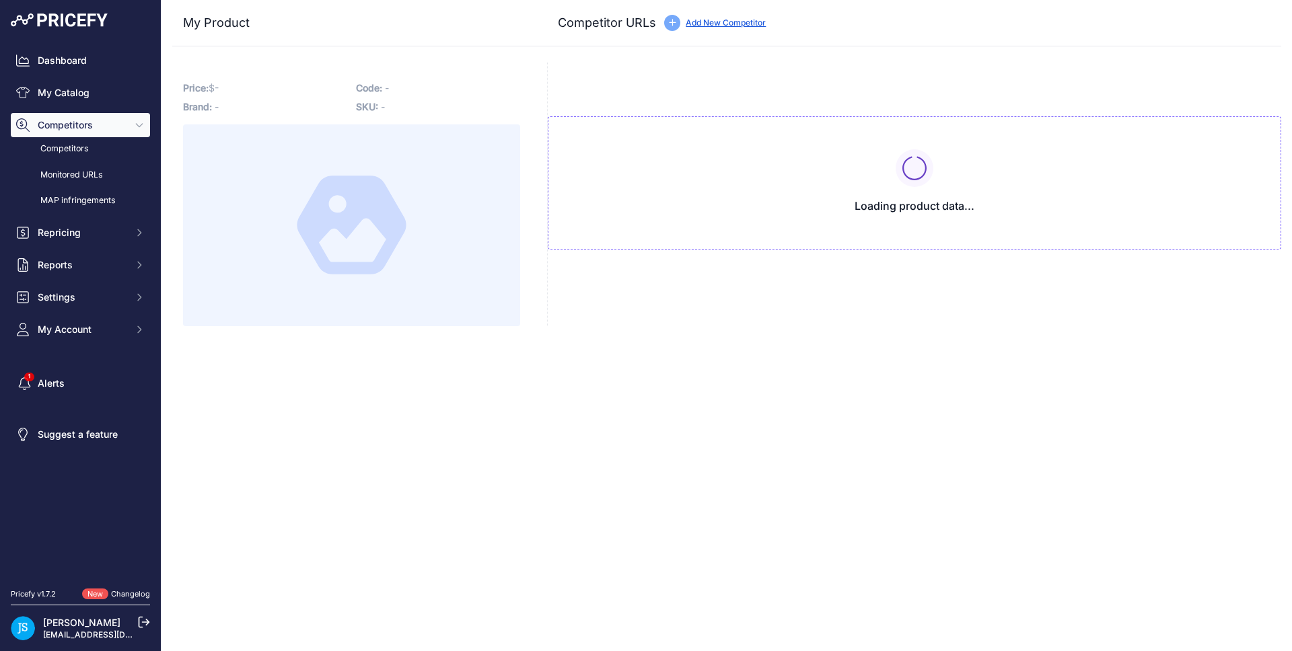
type input "[DOMAIN_NAME][URL][PERSON_NAME]"
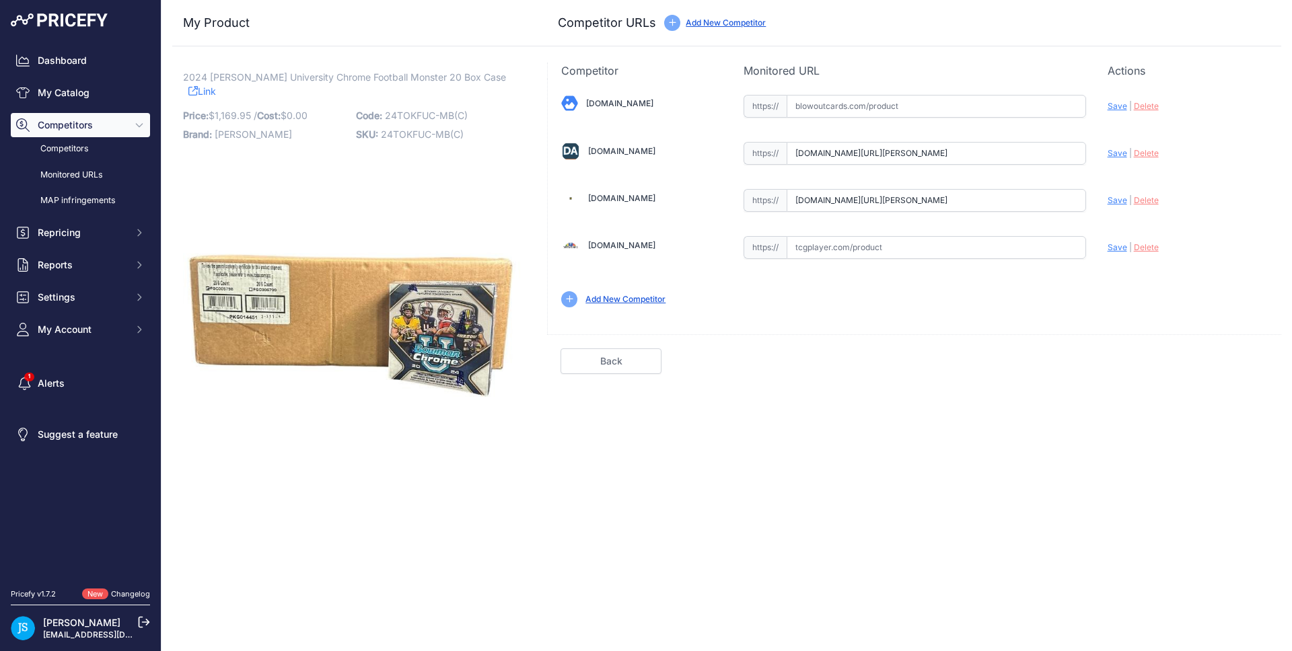
scroll to position [0, 179]
drag, startPoint x: 1040, startPoint y: 154, endPoint x: 1098, endPoint y: 148, distance: 58.2
click at [1098, 148] on div "[DOMAIN_NAME] Valid Save" at bounding box center [915, 200] width 734 height 242
click at [1143, 151] on span "Delete" at bounding box center [1146, 153] width 25 height 10
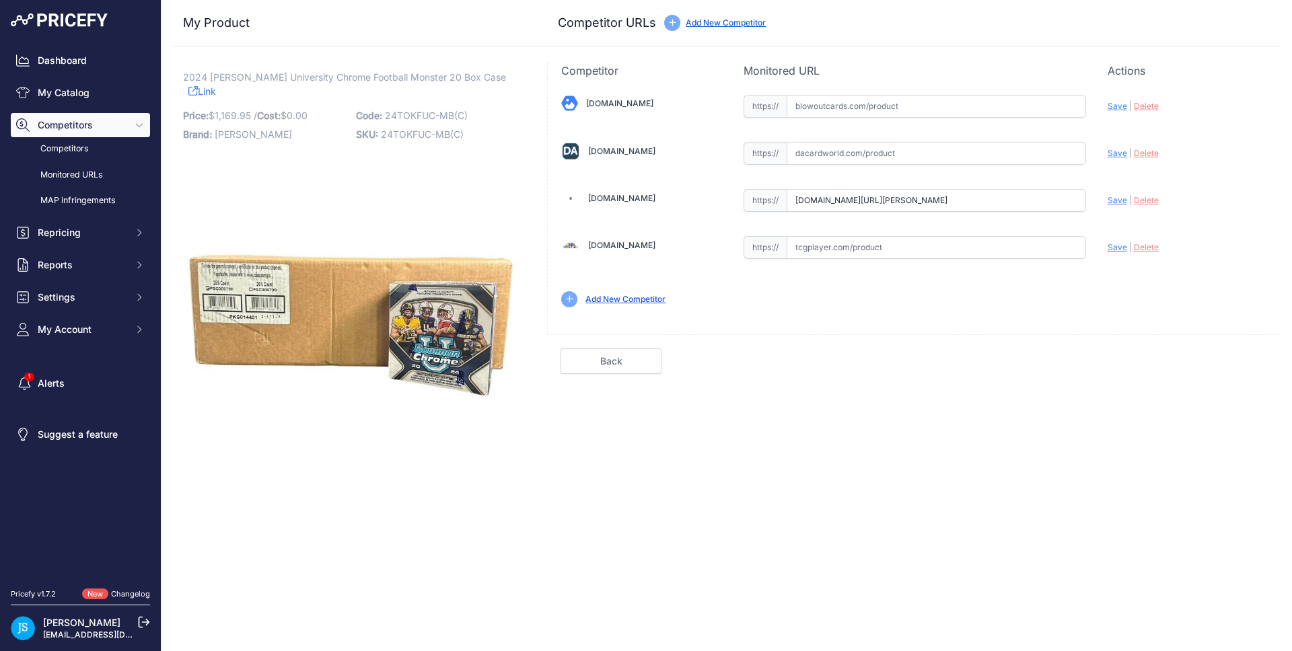
drag, startPoint x: 1051, startPoint y: 198, endPoint x: 1110, endPoint y: 196, distance: 59.9
click at [1110, 196] on div "[DOMAIN_NAME] Valid Save" at bounding box center [915, 200] width 734 height 242
click at [1118, 201] on span "Save" at bounding box center [1118, 200] width 20 height 10
type input "https://www.steelcitycollectibles.com/i/2024-bowman-university-chrome-football-…"
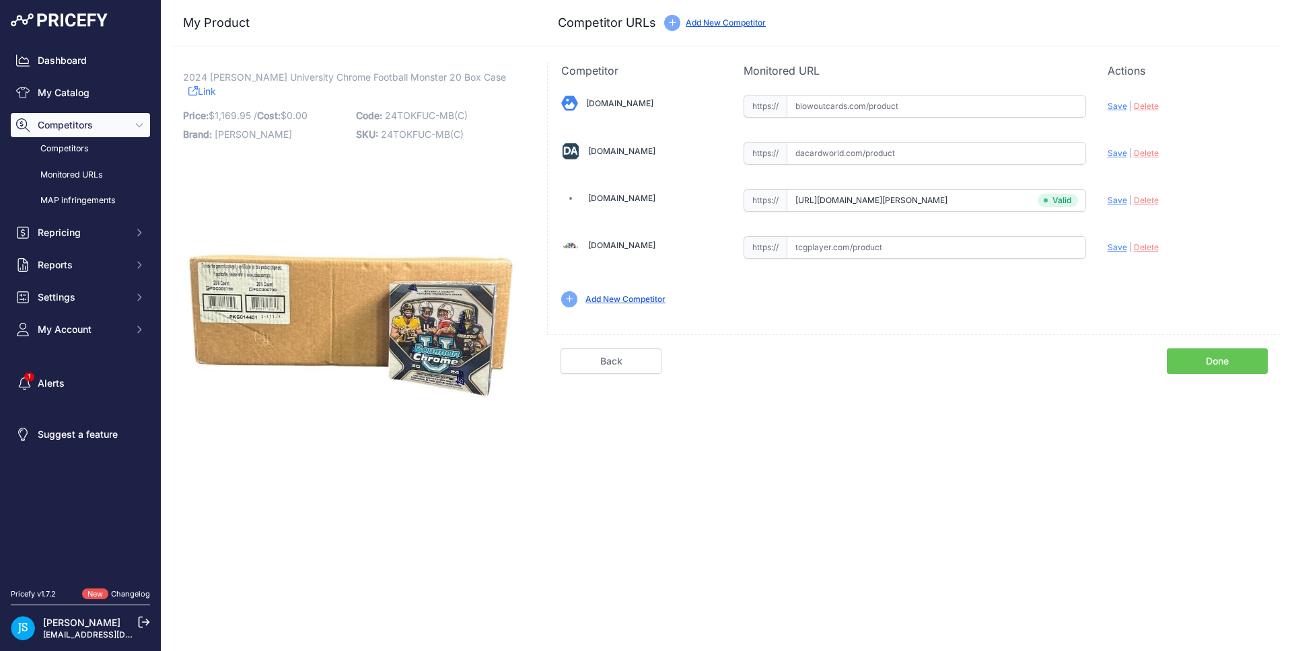
click at [884, 163] on input "text" at bounding box center [936, 153] width 299 height 23
paste input "https://www.dacardworld.com/sports-cards/2024-bowman-university-chrome-football…"
click at [1111, 151] on span "Save" at bounding box center [1118, 153] width 20 height 10
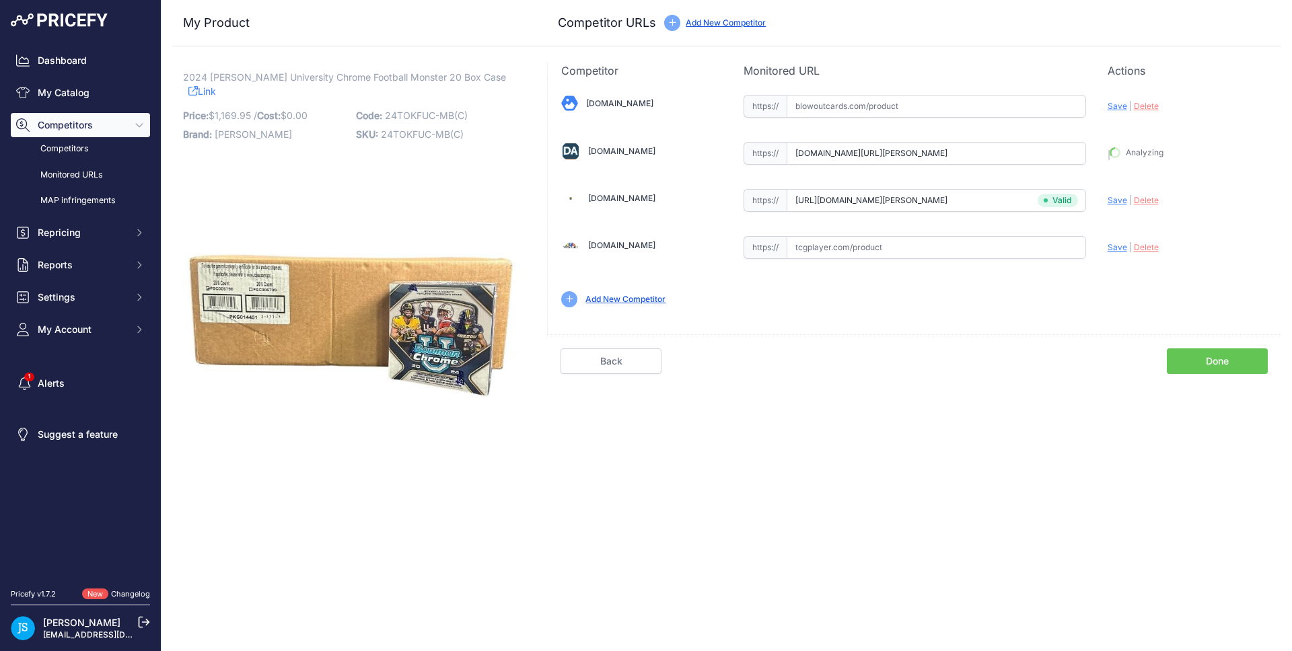
type input "https://www.dacardworld.com/sports-cards/2024-bowman-university-chrome-football…"
click at [919, 98] on input "text" at bounding box center [936, 106] width 299 height 23
paste input "https://www.blowoutcards.com/2024-bowman-chrome-university-football-mega-20-box…"
click at [1121, 106] on span "Save" at bounding box center [1118, 106] width 20 height 10
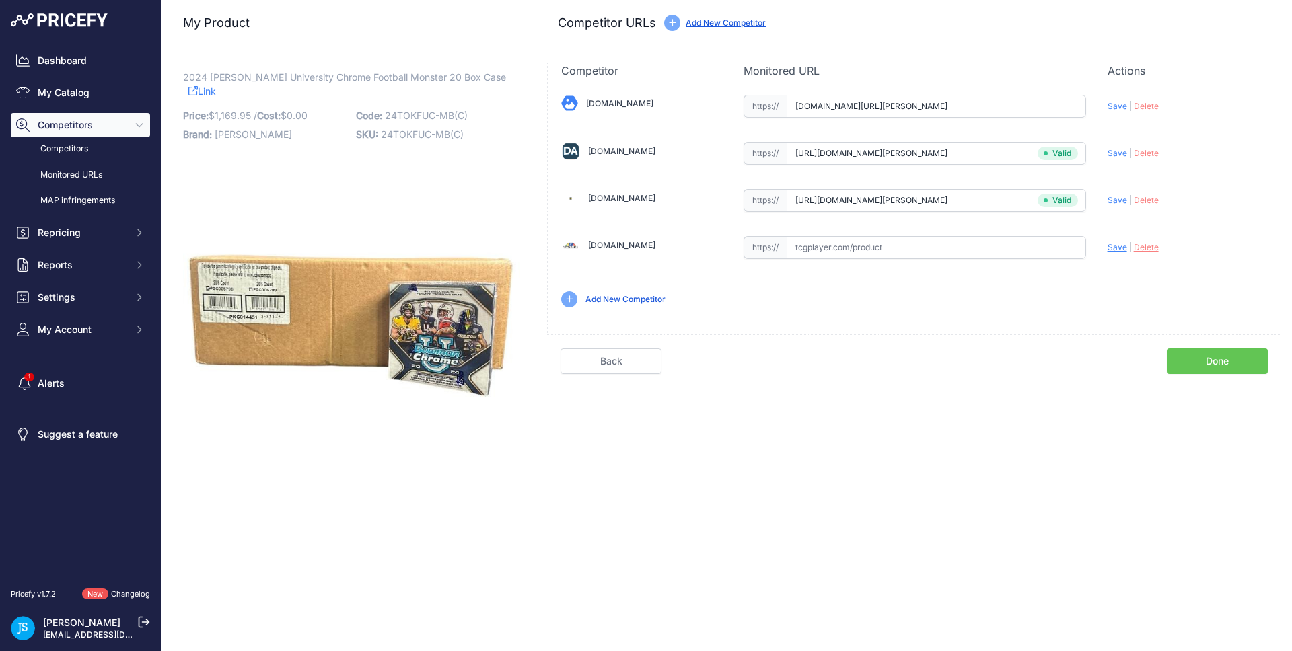
scroll to position [0, 0]
type input "https://www.blowoutcards.com/2024-bowman-chrome-university-football-mega-20-box…"
click at [102, 96] on link "My Catalog" at bounding box center [80, 93] width 139 height 24
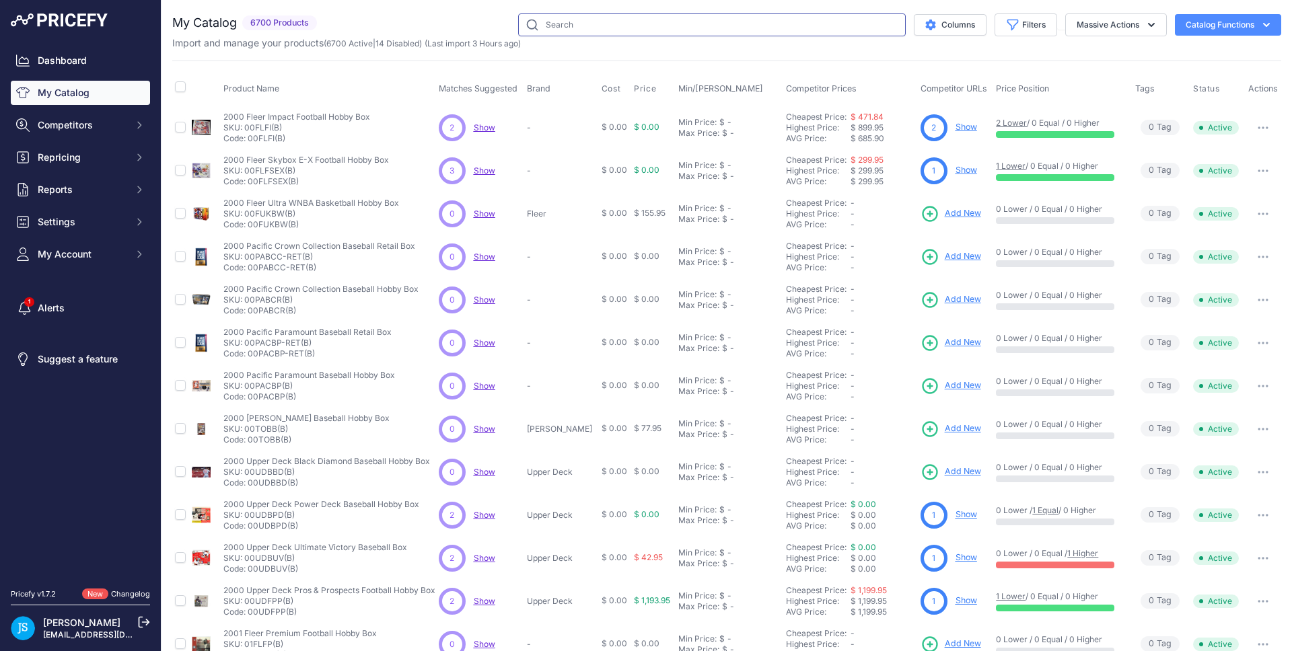
click at [579, 27] on input "text" at bounding box center [712, 24] width 388 height 23
paste input "2025 Panini Prizm Baseball Mega"
type input "2025 Panini Prizm Baseball Mega"
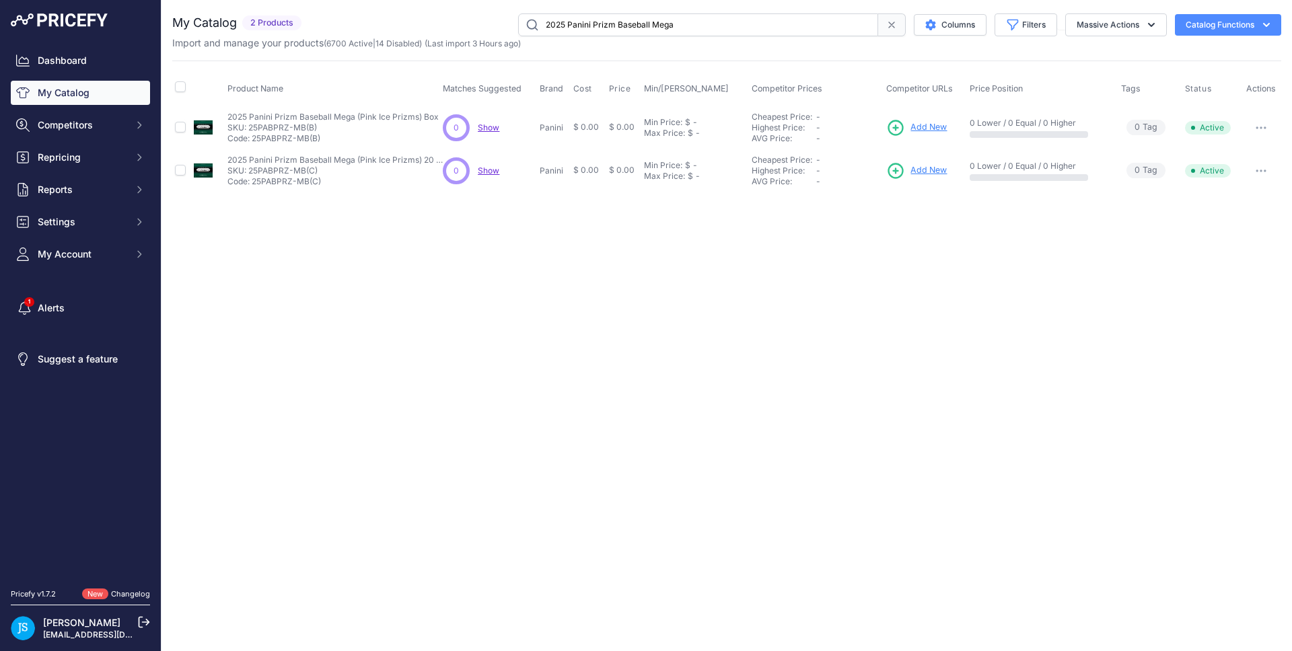
click at [944, 125] on span "Add New" at bounding box center [929, 127] width 36 height 13
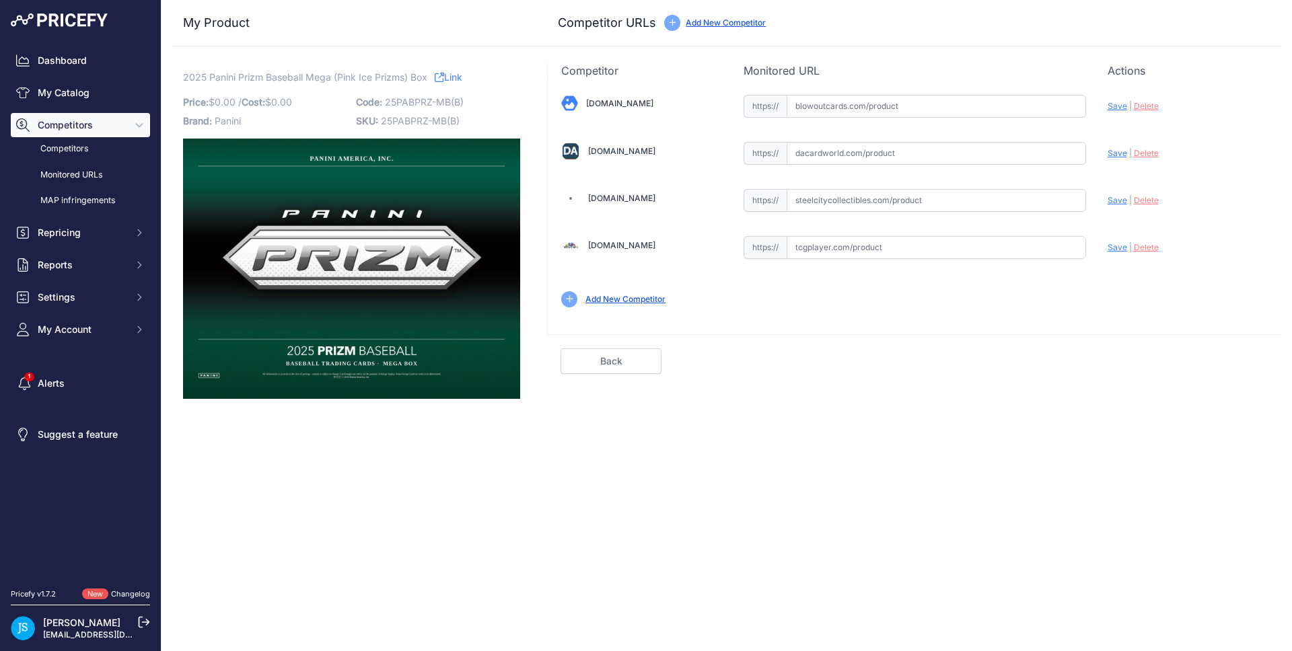
click at [829, 156] on input "text" at bounding box center [936, 153] width 299 height 23
paste input "[URL][DOMAIN_NAME]"
click at [1114, 151] on span "Save" at bounding box center [1118, 153] width 20 height 10
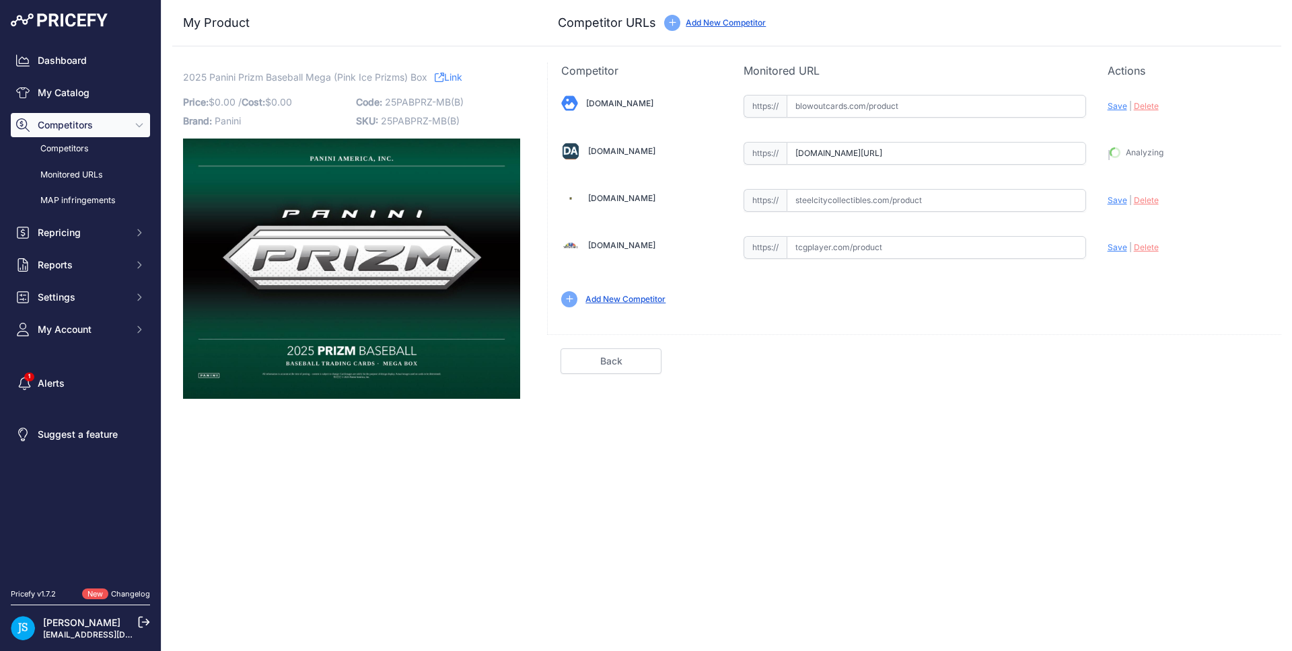
type input "[URL][DOMAIN_NAME]"
click at [878, 102] on input "text" at bounding box center [936, 106] width 299 height 23
paste input "[URL][DOMAIN_NAME]"
click at [1118, 105] on span "Save" at bounding box center [1118, 106] width 20 height 10
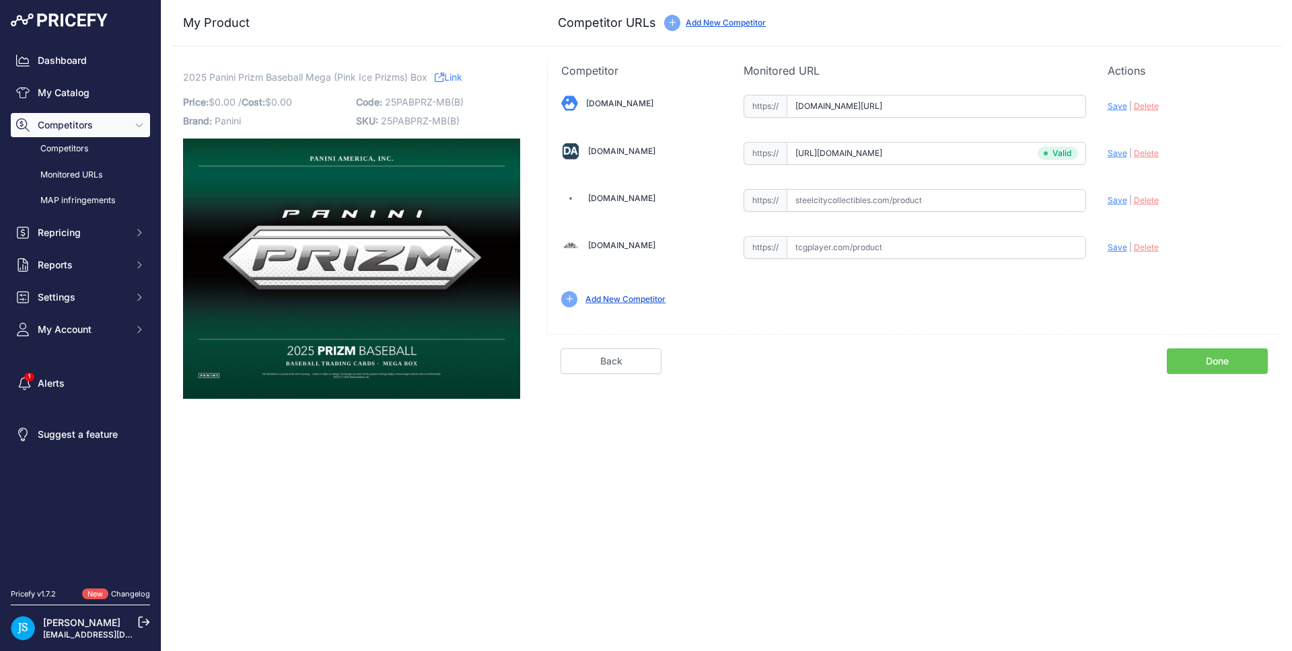
scroll to position [0, 0]
type input "[URL][DOMAIN_NAME]"
drag, startPoint x: 185, startPoint y: 104, endPoint x: 324, endPoint y: 79, distance: 140.9
click at [351, 80] on div "2025 Panini Prizm Baseball Mega (Pink Ice Prizms) Box Link Price: $ 0.00 / Cost…" at bounding box center [351, 235] width 337 height 328
drag, startPoint x: 194, startPoint y: 75, endPoint x: 186, endPoint y: 75, distance: 7.4
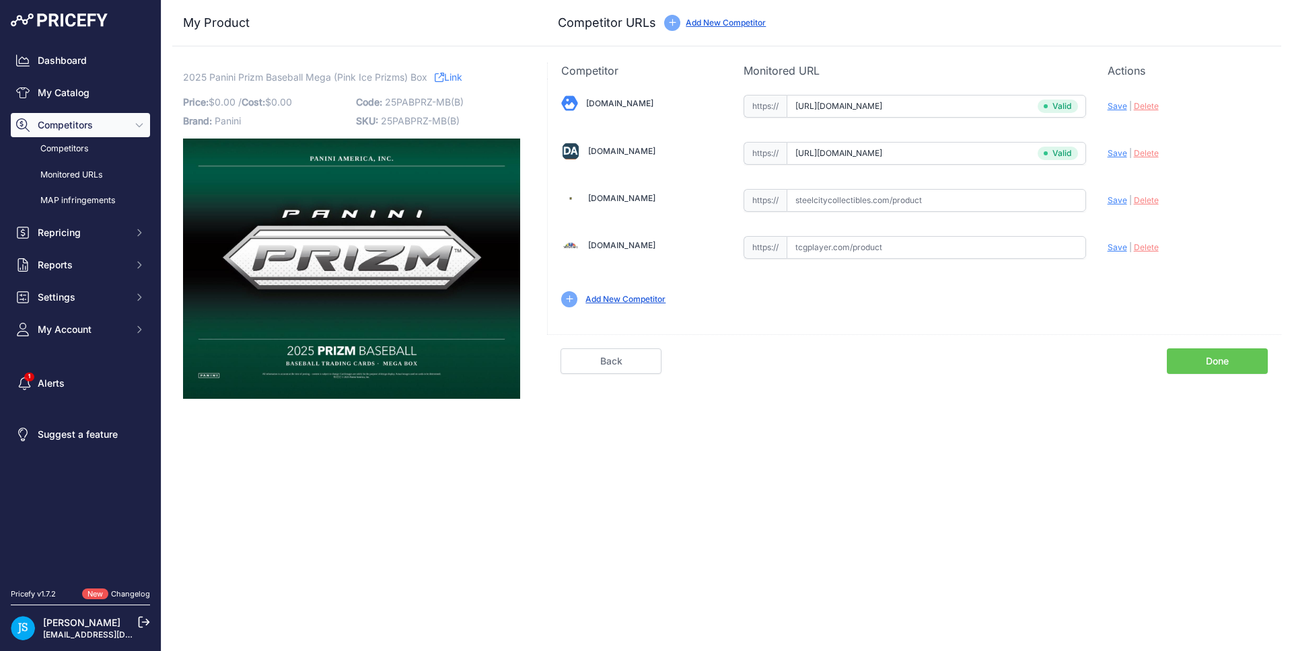
click at [186, 75] on span "2025 Panini Prizm Baseball Mega (Pink Ice Prizms) Box" at bounding box center [305, 77] width 244 height 17
drag, startPoint x: 185, startPoint y: 75, endPoint x: 333, endPoint y: 75, distance: 148.1
click at [333, 75] on span "2025 Panini Prizm Baseball Mega (Pink Ice Prizms) Box" at bounding box center [305, 77] width 244 height 17
copy span "2025 Panini Prizm Baseball Mega"
click at [104, 85] on link "My Catalog" at bounding box center [80, 93] width 139 height 24
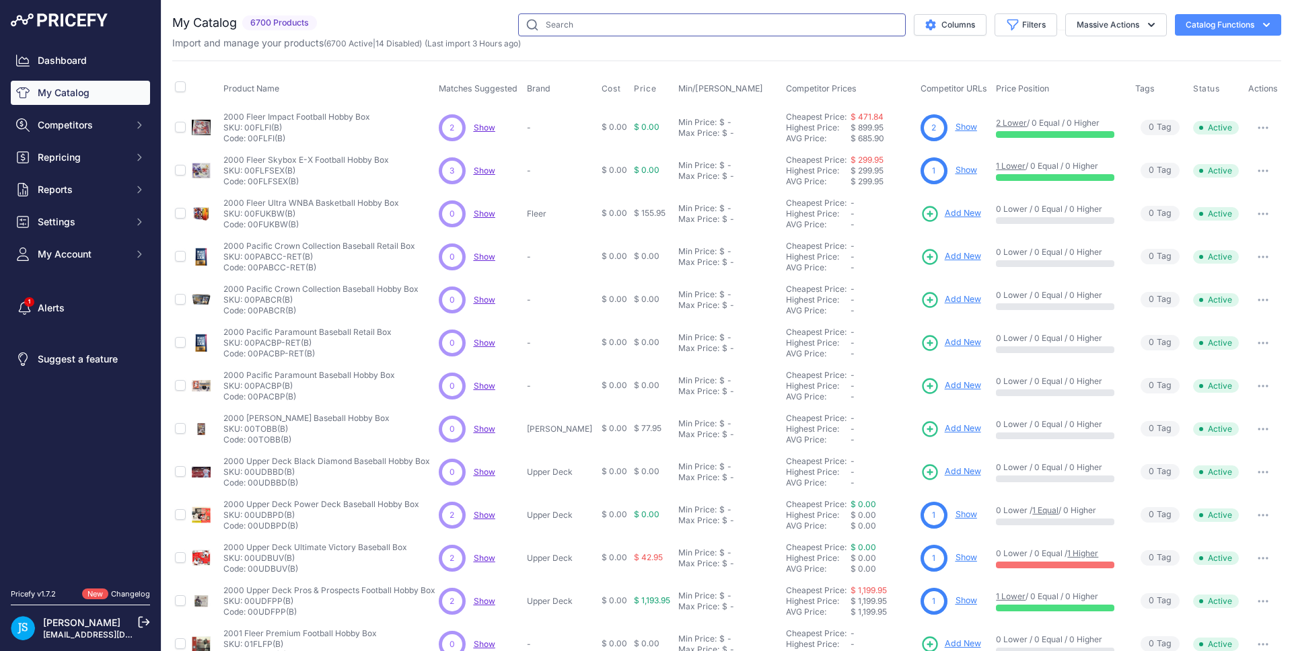
click at [637, 31] on input "text" at bounding box center [712, 24] width 388 height 23
paste input "2025 Panini Prizm Baseball Mega"
type input "2025 Panini Prizm Baseball Mega"
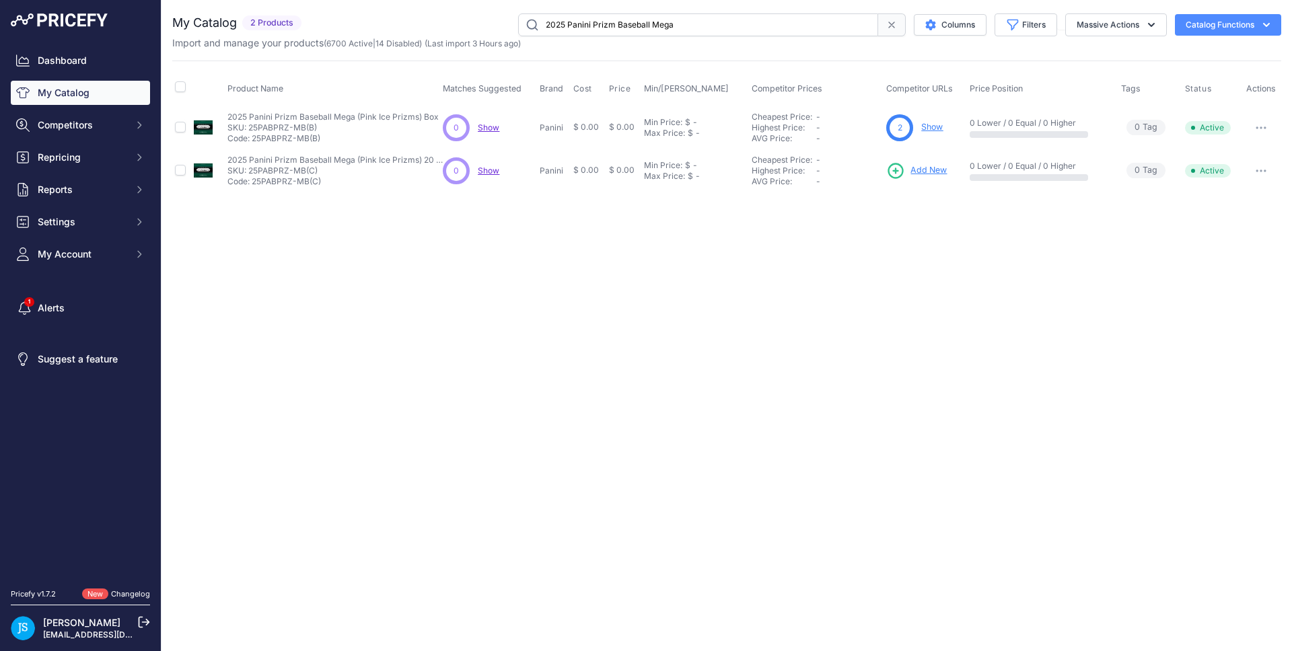
click at [937, 169] on span "Add New" at bounding box center [929, 170] width 36 height 13
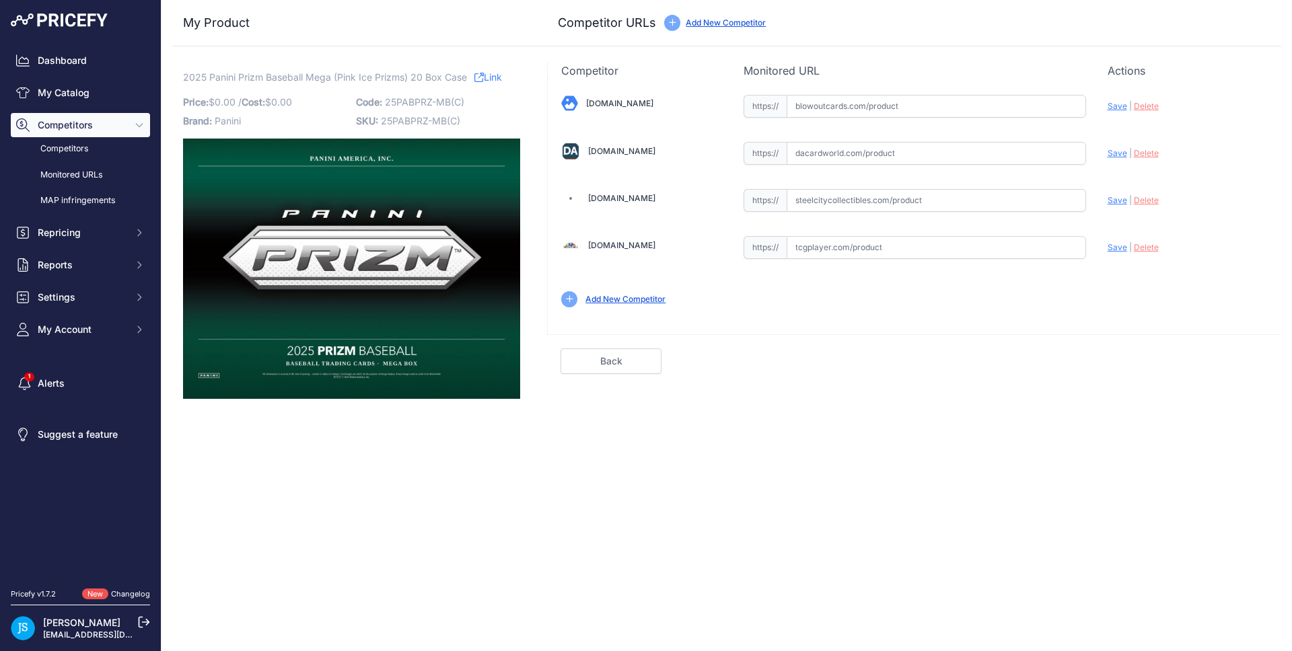
click at [871, 149] on input "text" at bounding box center [936, 153] width 299 height 23
paste input "[URL][DOMAIN_NAME]"
click at [1113, 153] on span "Save" at bounding box center [1118, 153] width 20 height 10
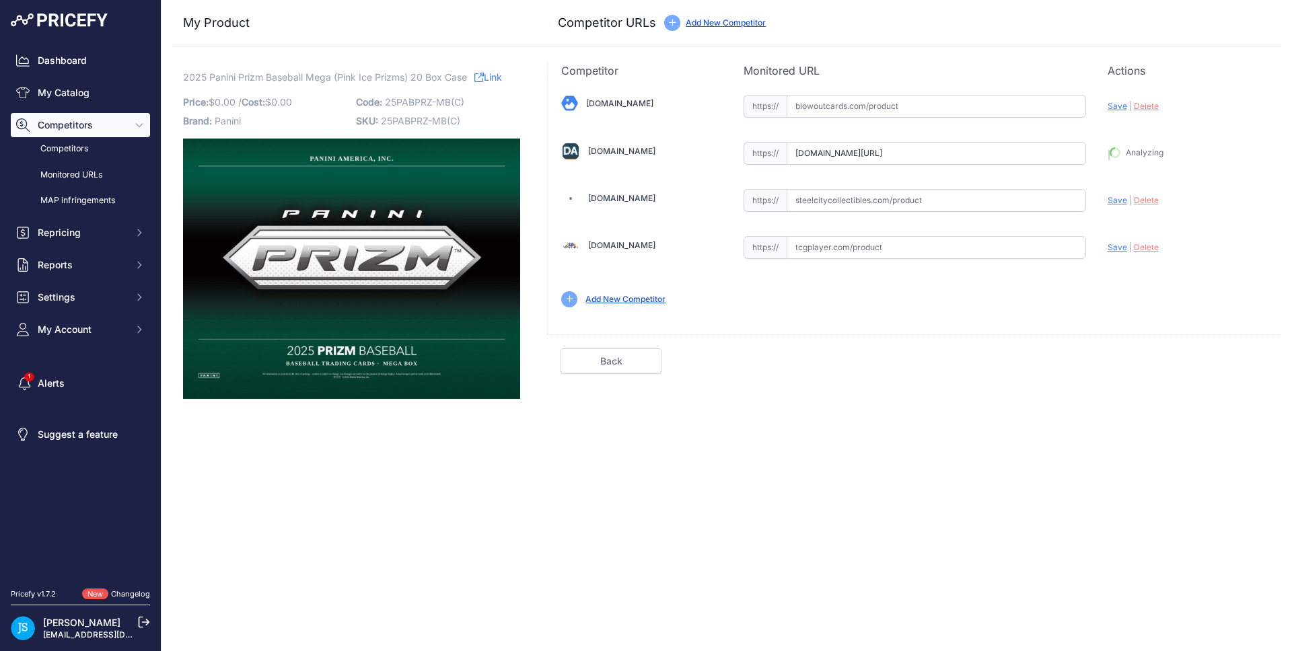
type input "https://www.dacardworld.com/sports-cards/2025-panini-prizm-baseball-mega-20-box…"
click at [915, 112] on input "text" at bounding box center [936, 106] width 299 height 23
paste input "https://www.blowoutcards.com/2025-panini-prizm-baseball-mega-20-box-case.html"
click at [1123, 105] on span "Save" at bounding box center [1118, 106] width 20 height 10
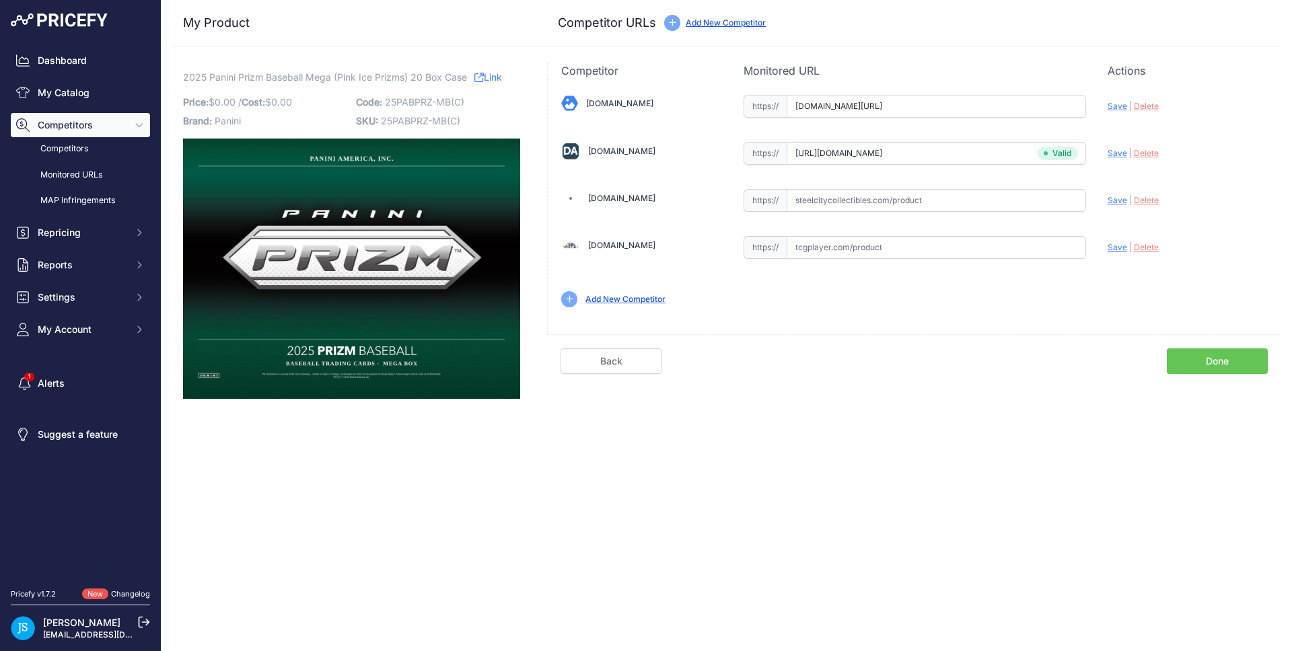
scroll to position [0, 0]
type input "https://www.blowoutcards.com/2025-panini-prizm-baseball-mega-20-box-case.html?p…"
click at [90, 88] on link "My Catalog" at bounding box center [80, 93] width 139 height 24
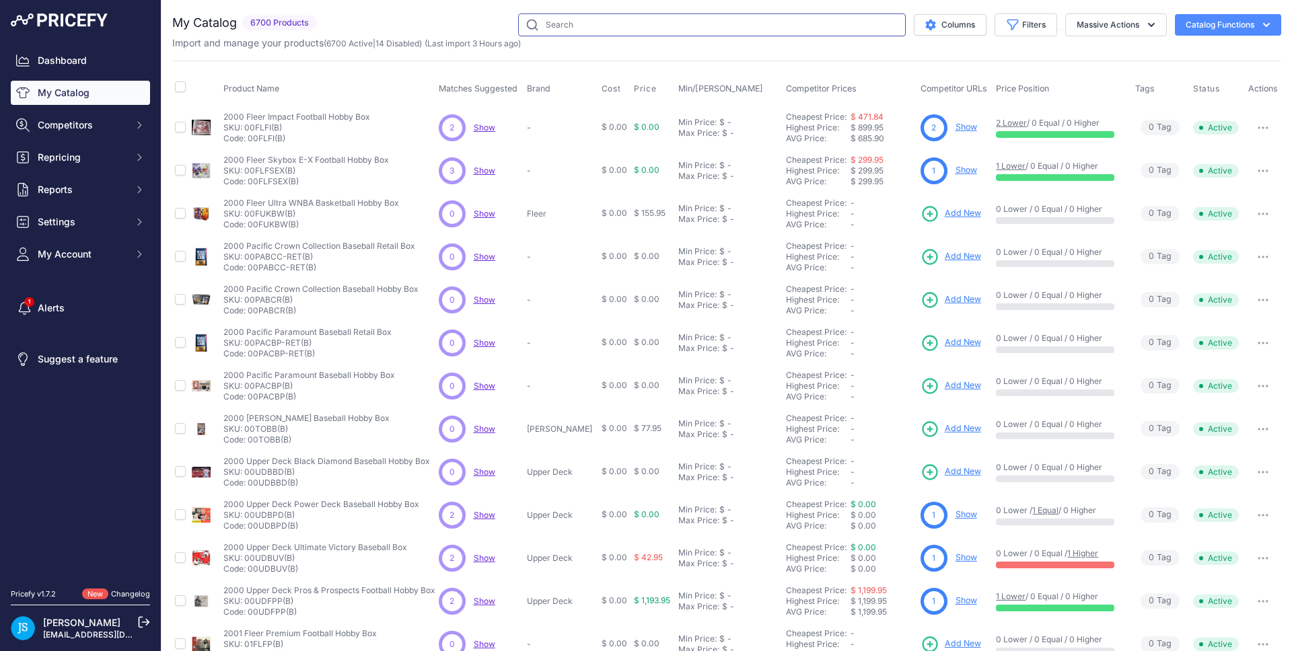
click at [563, 30] on input "text" at bounding box center [712, 24] width 388 height 23
paste input "2024/25 Panini Prizm Basketball Hobby International"
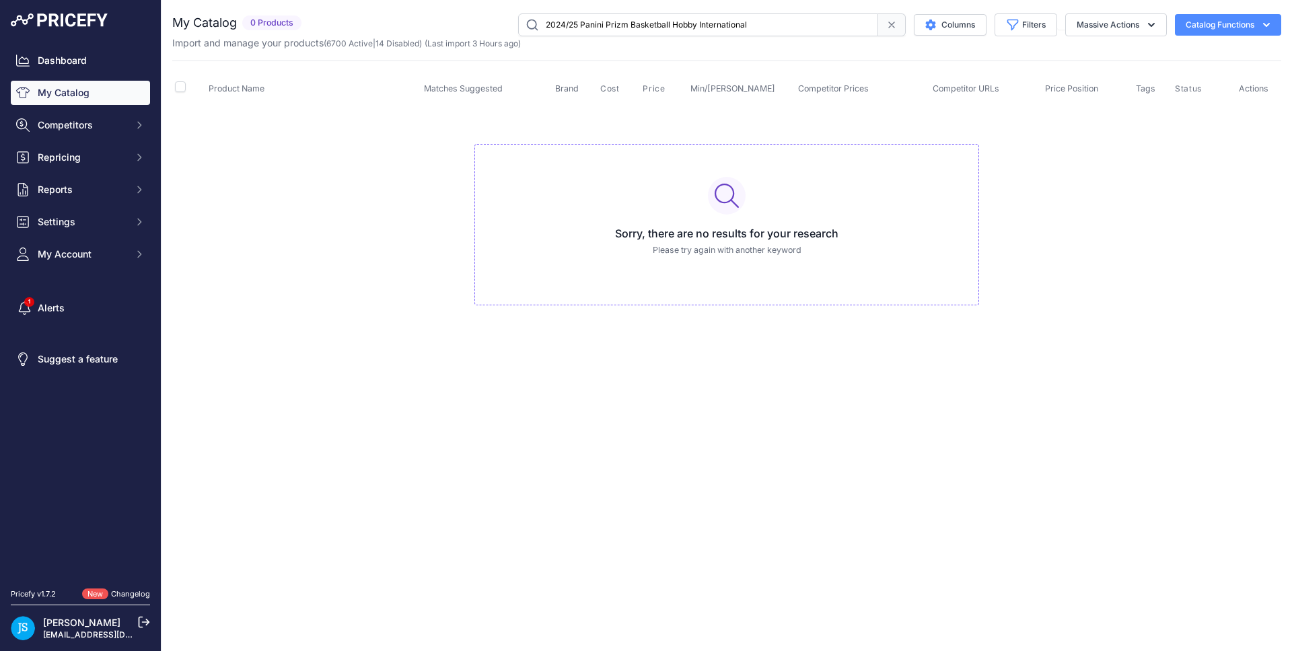
drag, startPoint x: 671, startPoint y: 24, endPoint x: 815, endPoint y: 22, distance: 144.0
click at [815, 22] on input "2024/25 Panini Prizm Basketball Hobby International" at bounding box center [698, 24] width 360 height 23
type input "2024/25 Panini Prizm Basketball international"
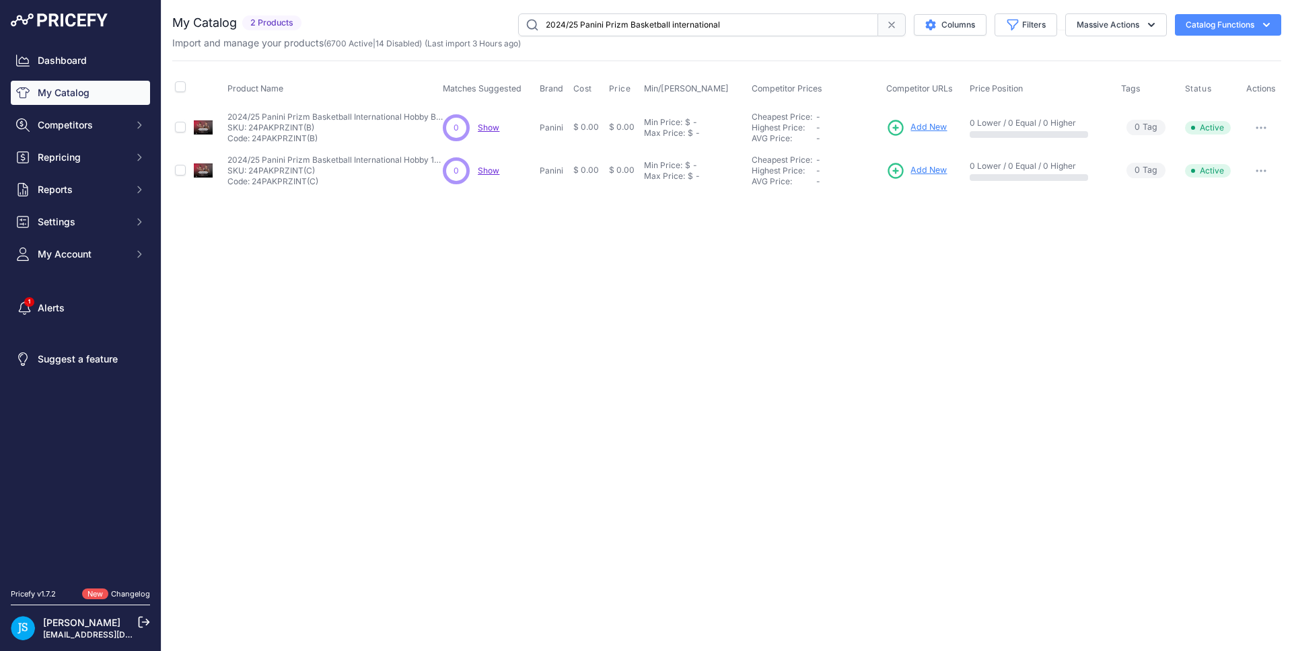
click at [930, 128] on span "Add New" at bounding box center [929, 127] width 36 height 13
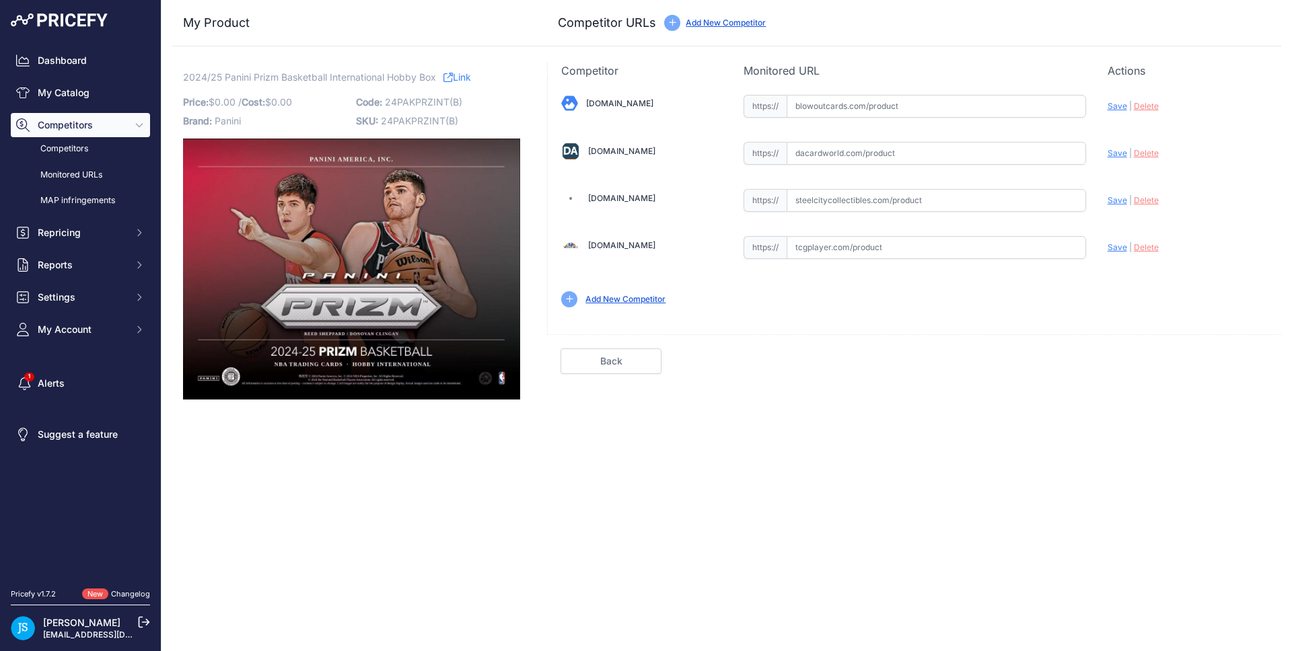
click at [821, 194] on input "text" at bounding box center [936, 200] width 299 height 23
paste input "[URL][DOMAIN_NAME]"
click at [1119, 199] on span "Save" at bounding box center [1118, 200] width 20 height 10
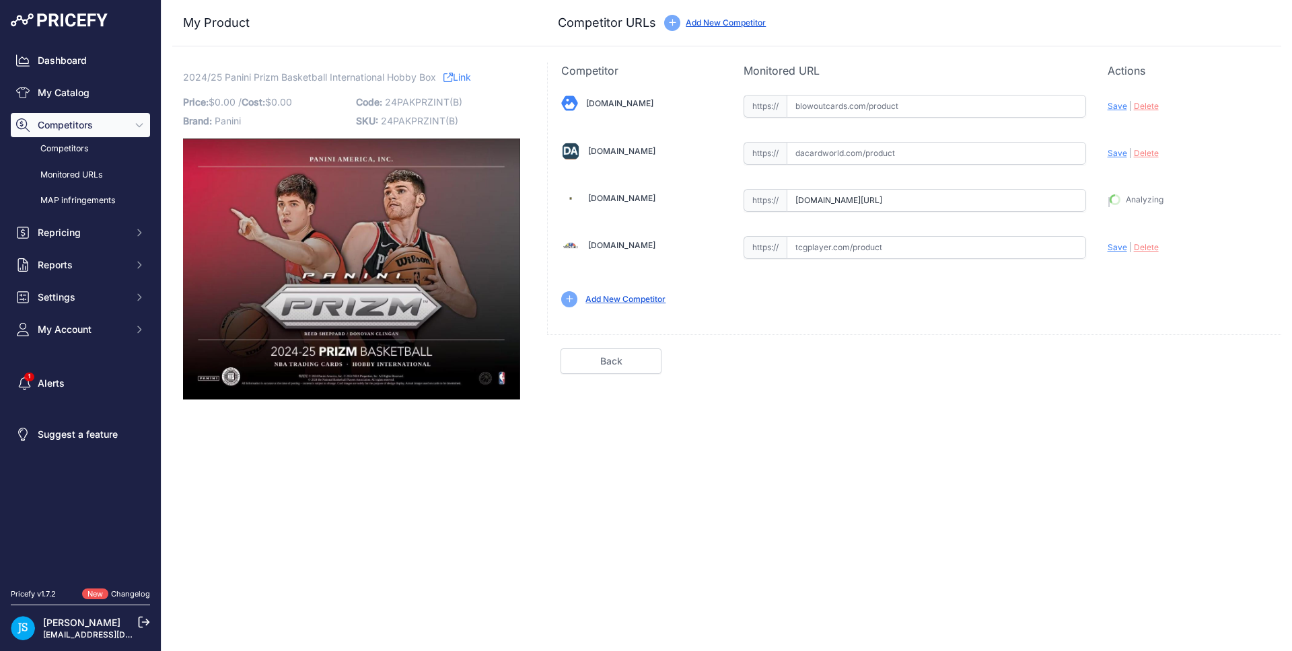
type input "https://www.steelcitycollectibles.com/i/2024-25-panini-prizm-basketball-hobby-i…"
click at [858, 183] on div "Blowoutcards.com Valid Save" at bounding box center [915, 200] width 734 height 242
click at [958, 155] on input "text" at bounding box center [936, 153] width 299 height 23
paste input "https://www.dacardworld.com/sports-cards/2024-25-panini-prizm-basketball-intern…"
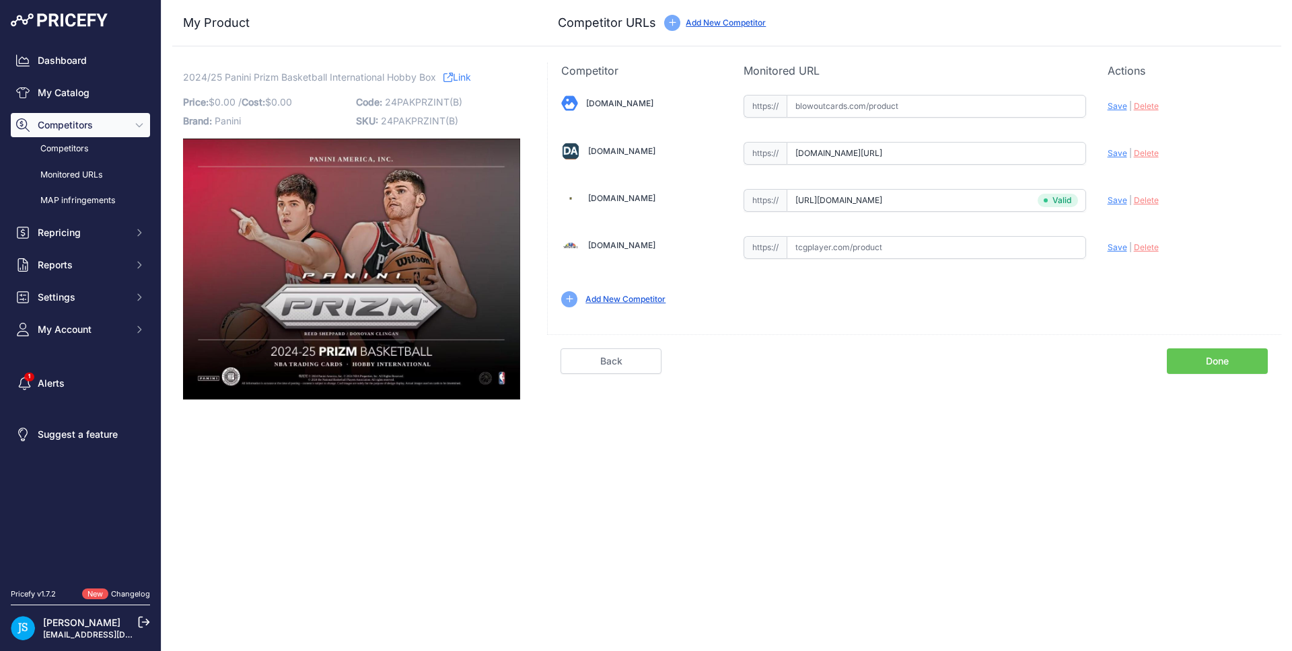
click at [1118, 155] on span "Save" at bounding box center [1118, 153] width 20 height 10
type input "https://www.dacardworld.com/sports-cards/2024-25-panini-prizm-basketball-intern…"
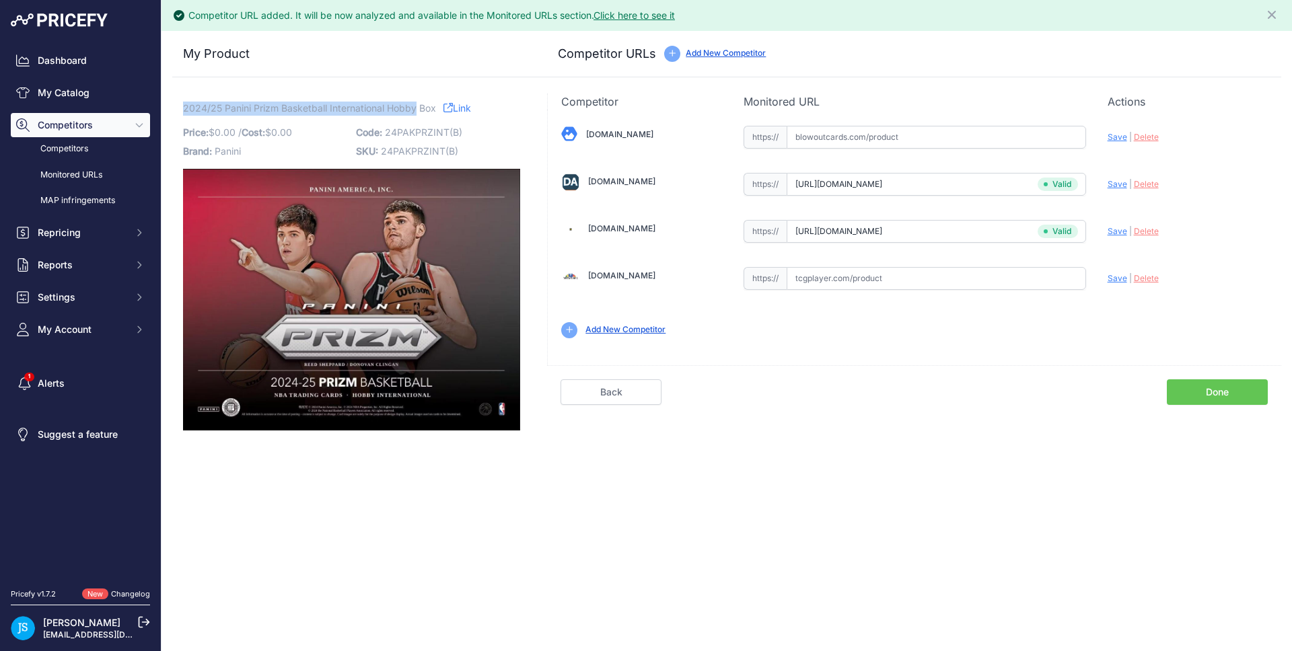
drag, startPoint x: 183, startPoint y: 108, endPoint x: 417, endPoint y: 106, distance: 233.5
click at [417, 106] on span "2024/25 Panini Prizm Basketball International Hobby Box" at bounding box center [309, 108] width 253 height 17
copy span "2024/25 Panini Prizm Basketball International Hobby"
click at [94, 92] on link "My Catalog" at bounding box center [80, 93] width 139 height 24
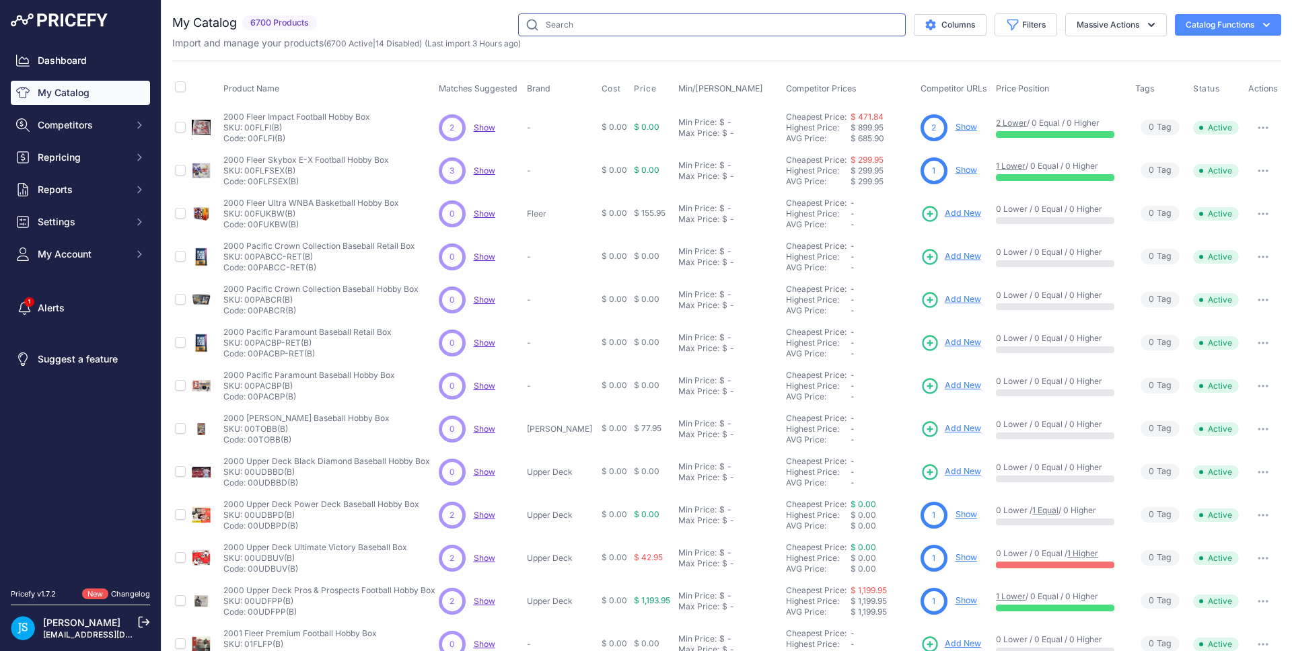
click at [701, 30] on input "text" at bounding box center [712, 24] width 388 height 23
paste input "2024/25 Panini Prizm Basketball International Hobby"
type input "2024/25 Panini Prizm Basketball International Hobby"
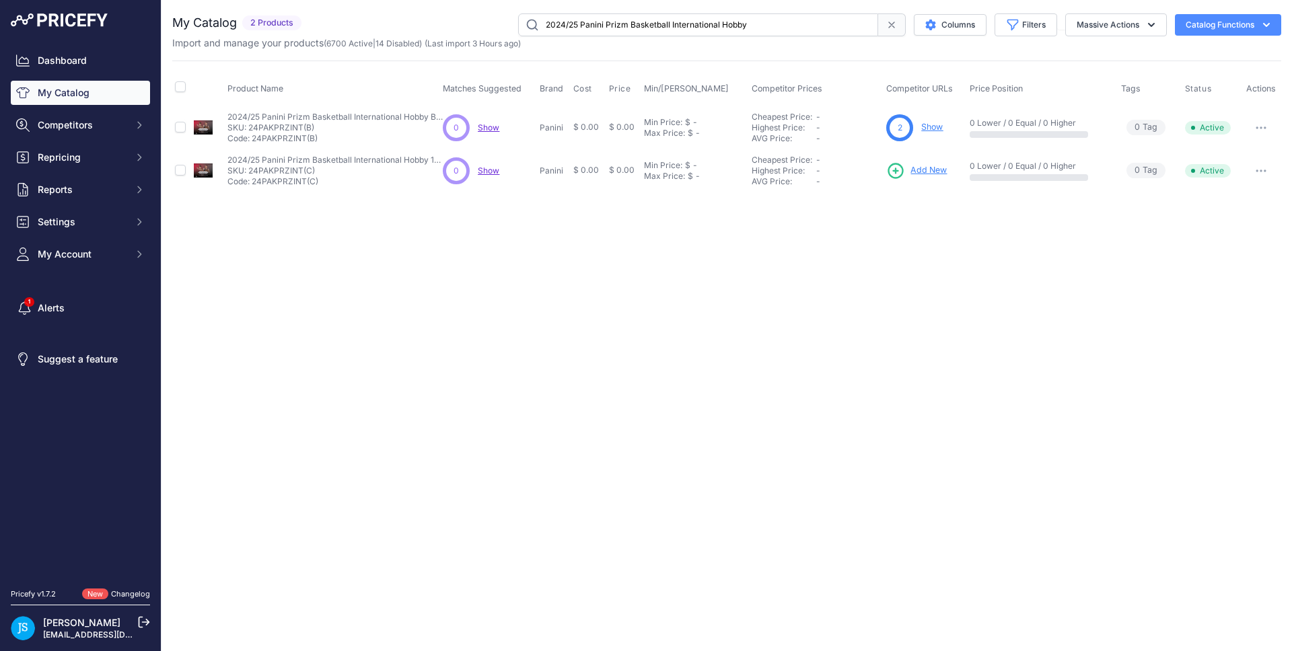
click at [931, 172] on span "Add New" at bounding box center [929, 170] width 36 height 13
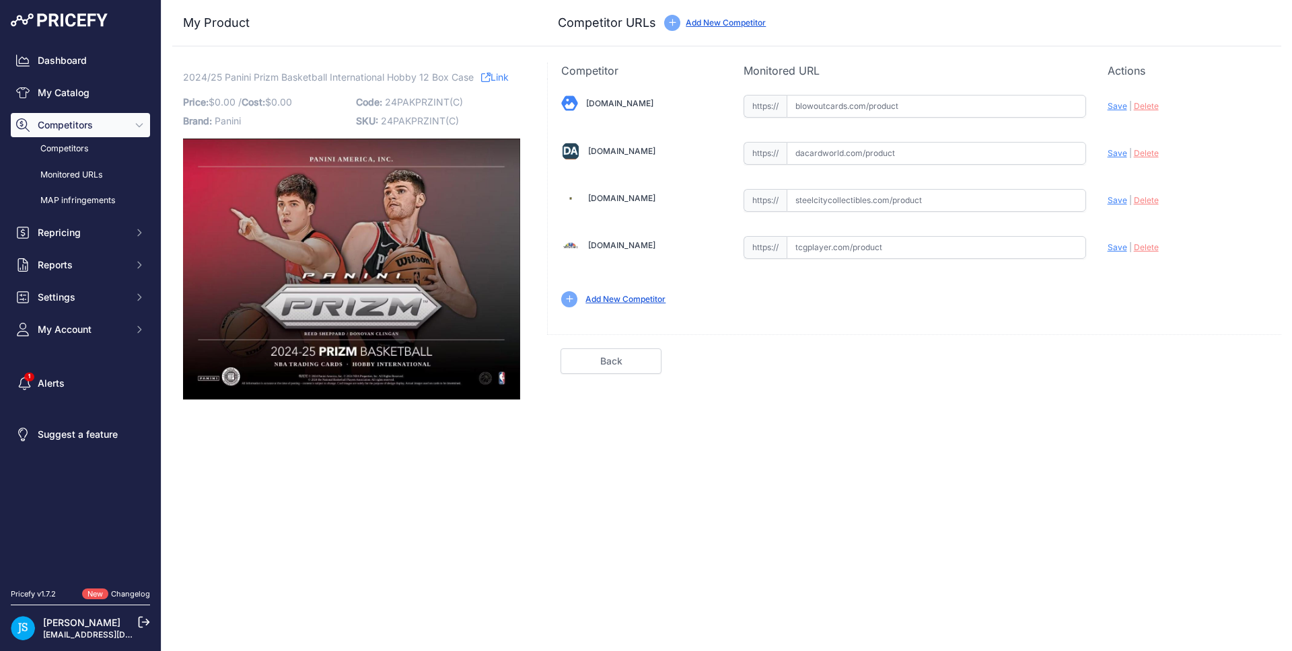
click at [880, 208] on input "text" at bounding box center [936, 200] width 299 height 23
paste input "[URL][DOMAIN_NAME]"
click at [1110, 199] on span "Save" at bounding box center [1118, 200] width 20 height 10
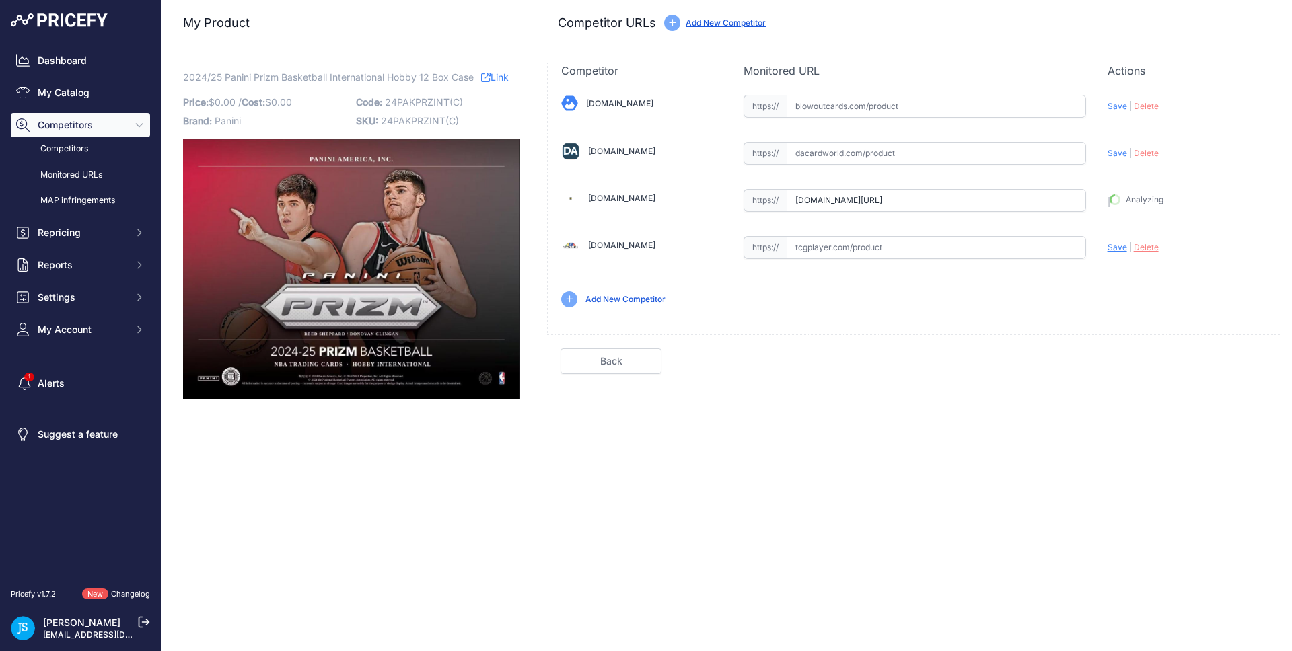
type input "[URL][DOMAIN_NAME]"
click at [872, 153] on input "text" at bounding box center [936, 153] width 299 height 23
paste input "[URL][DOMAIN_NAME]"
click at [1121, 153] on span "Save" at bounding box center [1118, 153] width 20 height 10
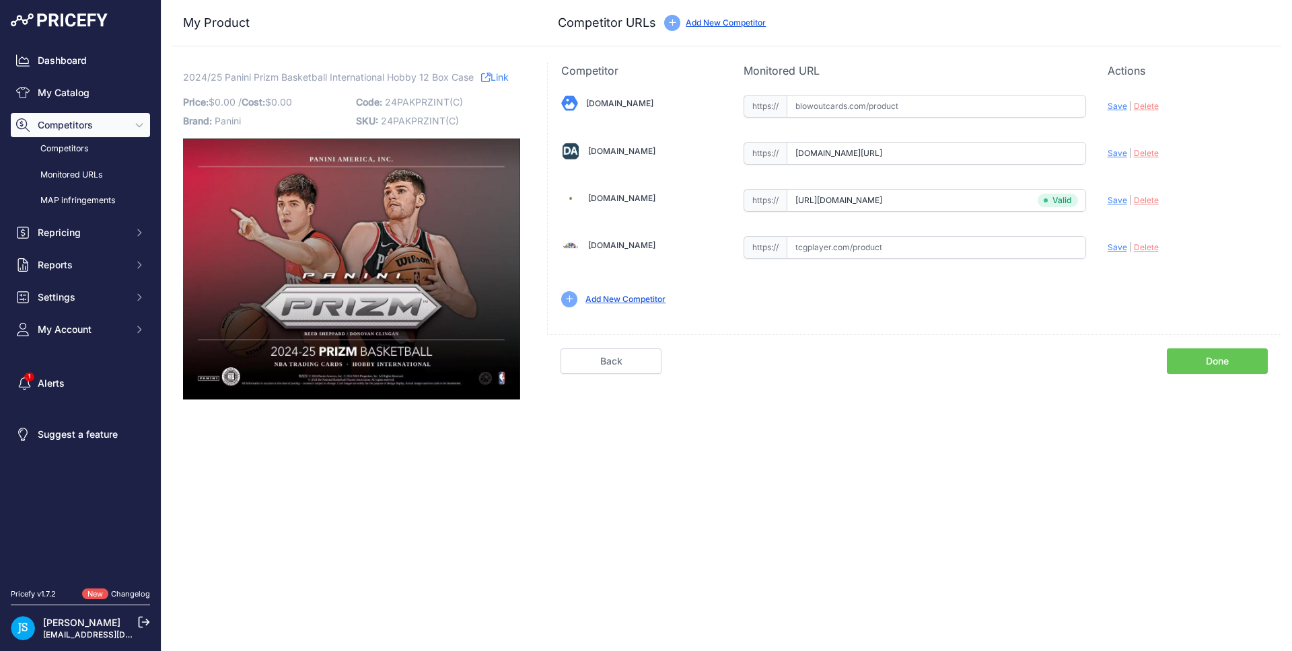
scroll to position [0, 0]
type input "[URL][DOMAIN_NAME]"
